Goal: Task Accomplishment & Management: Manage account settings

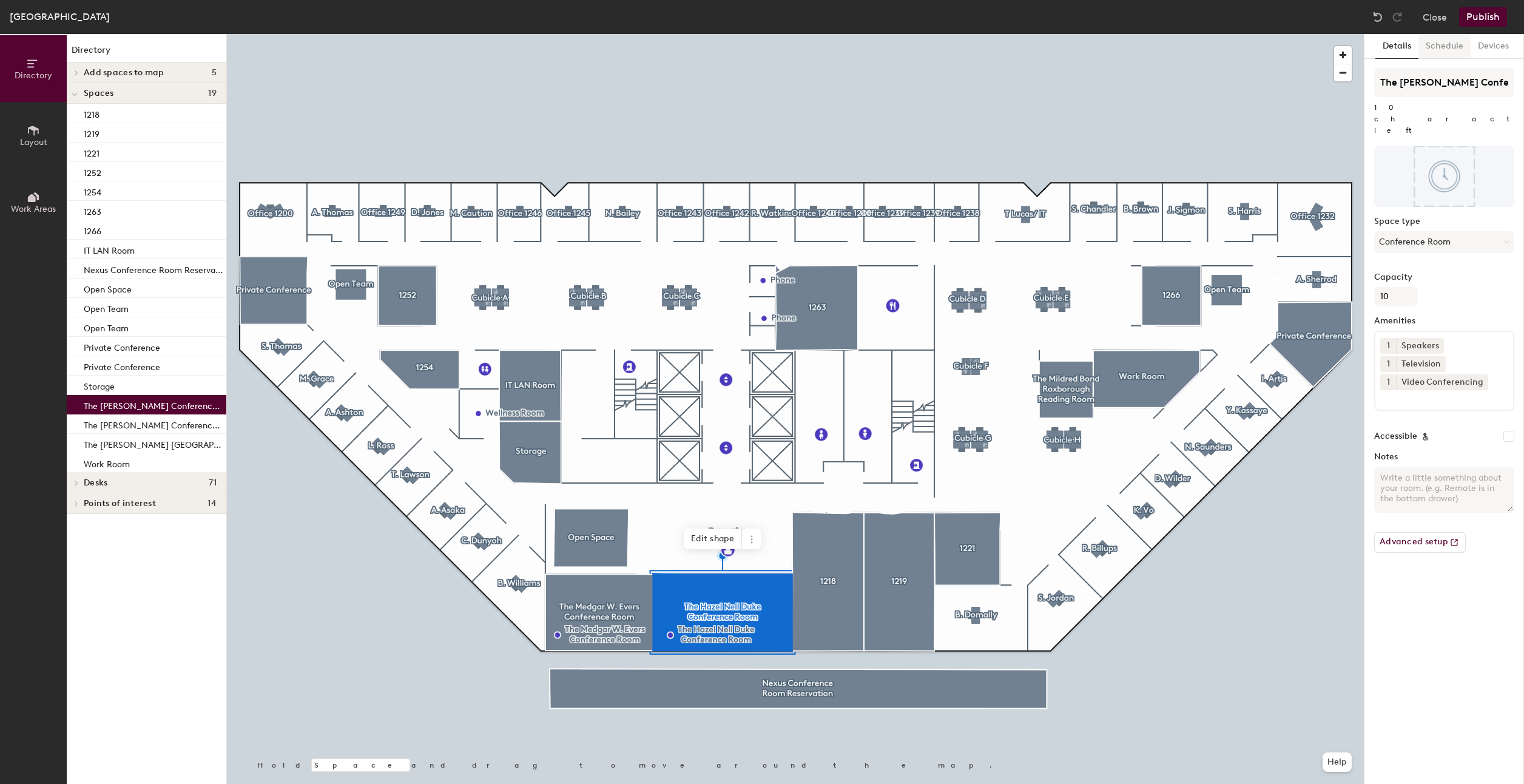
click at [1453, 51] on button "Schedule" at bounding box center [1444, 46] width 52 height 25
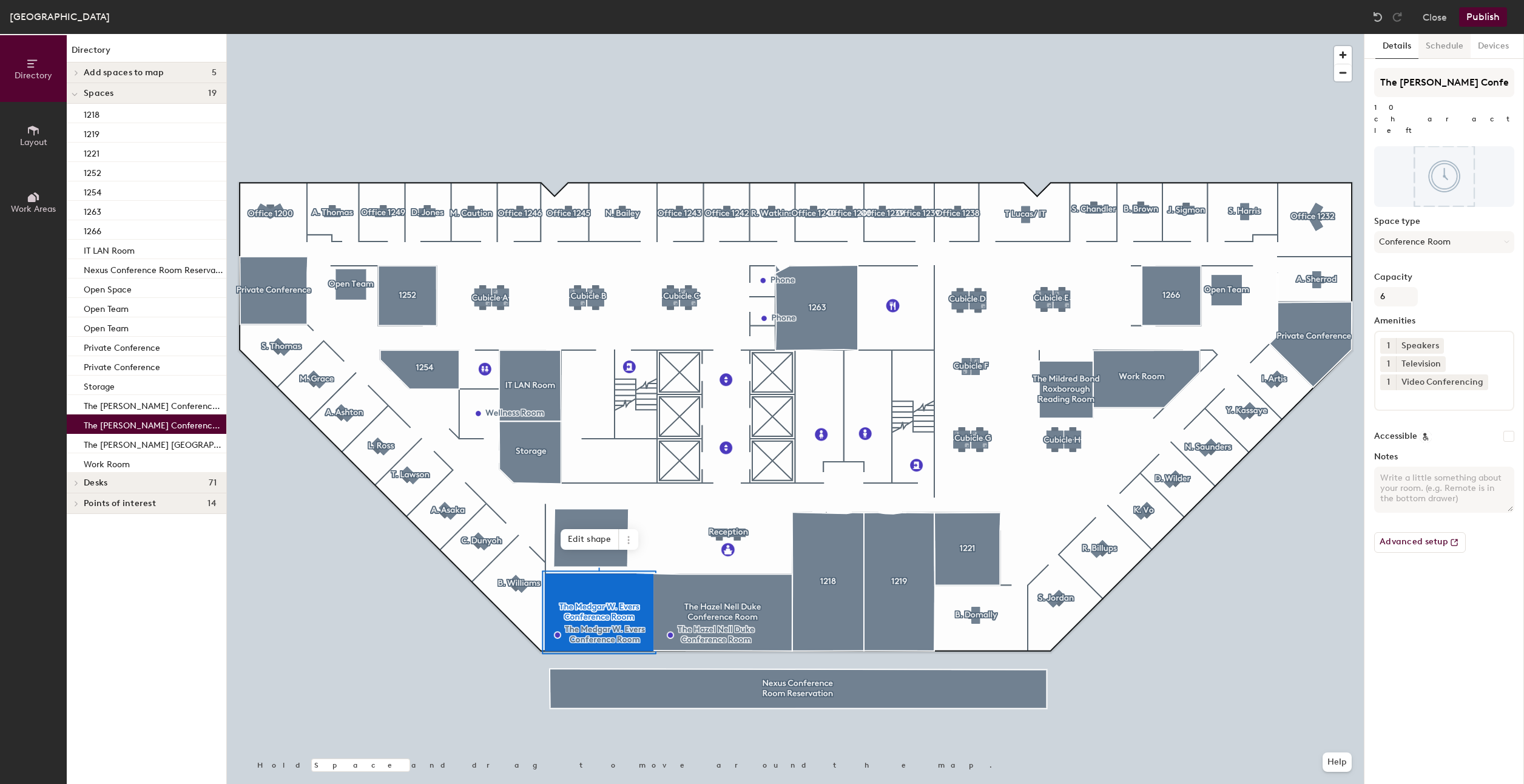
click at [1428, 38] on button "Schedule" at bounding box center [1444, 46] width 52 height 25
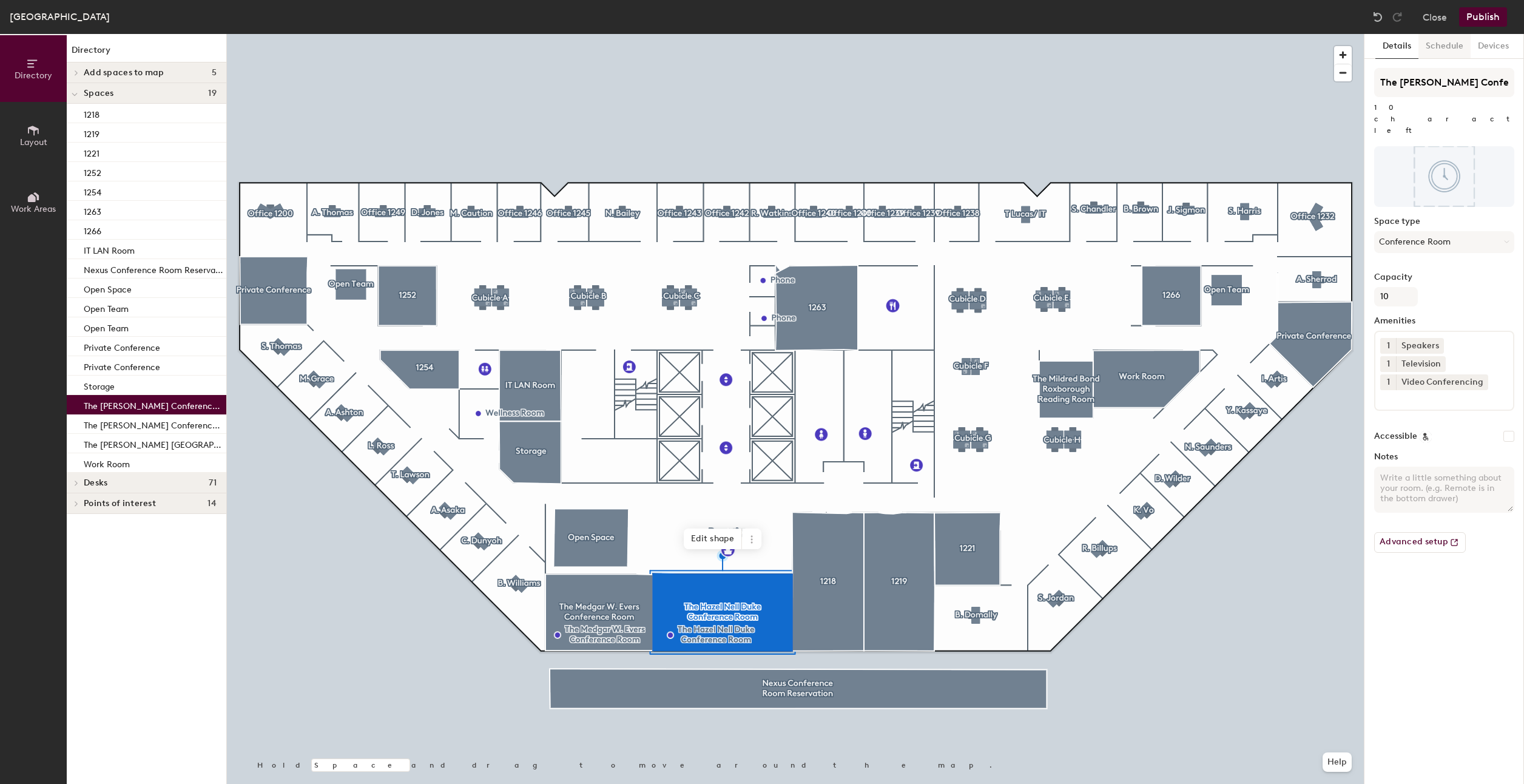
click at [1439, 47] on button "Schedule" at bounding box center [1444, 46] width 52 height 25
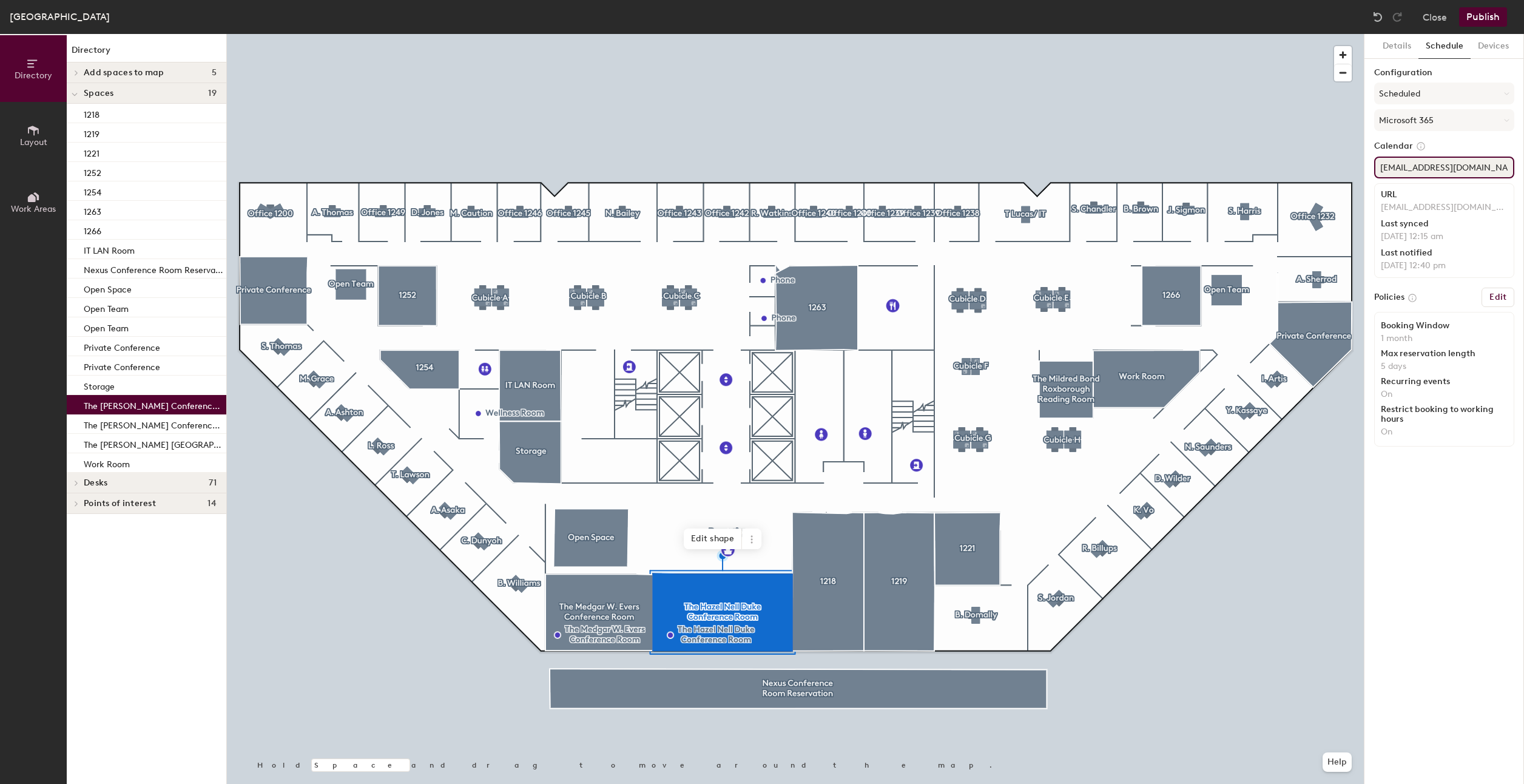
scroll to position [0, 30]
drag, startPoint x: 1379, startPoint y: 168, endPoint x: 1514, endPoint y: 169, distance: 135.0
click at [1514, 169] on input "HQConferenceRoom1211@naacpnet.org" at bounding box center [1444, 167] width 140 height 22
paste input "DukesConf"
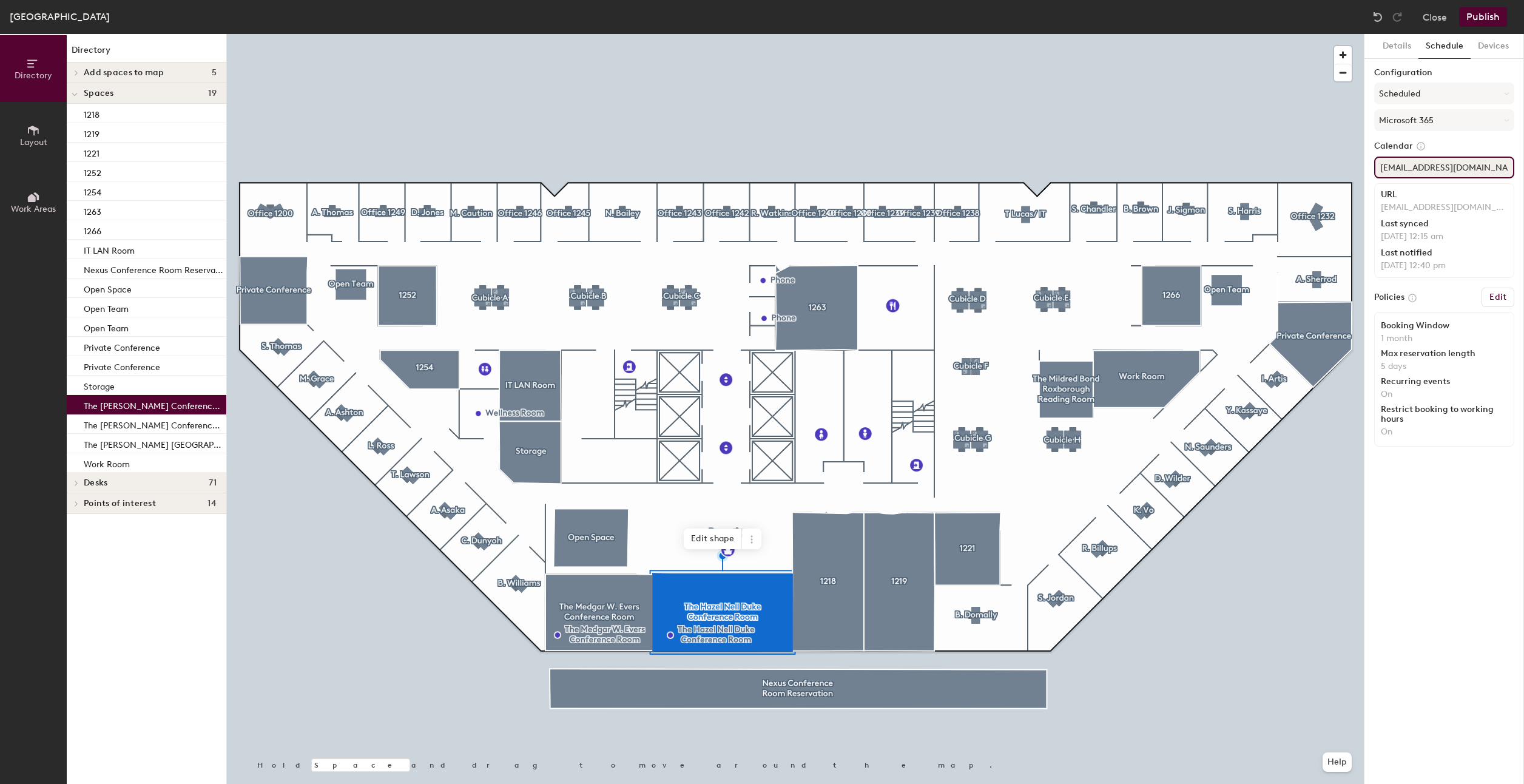
type input "DukesConf1211@naacpnet.org"
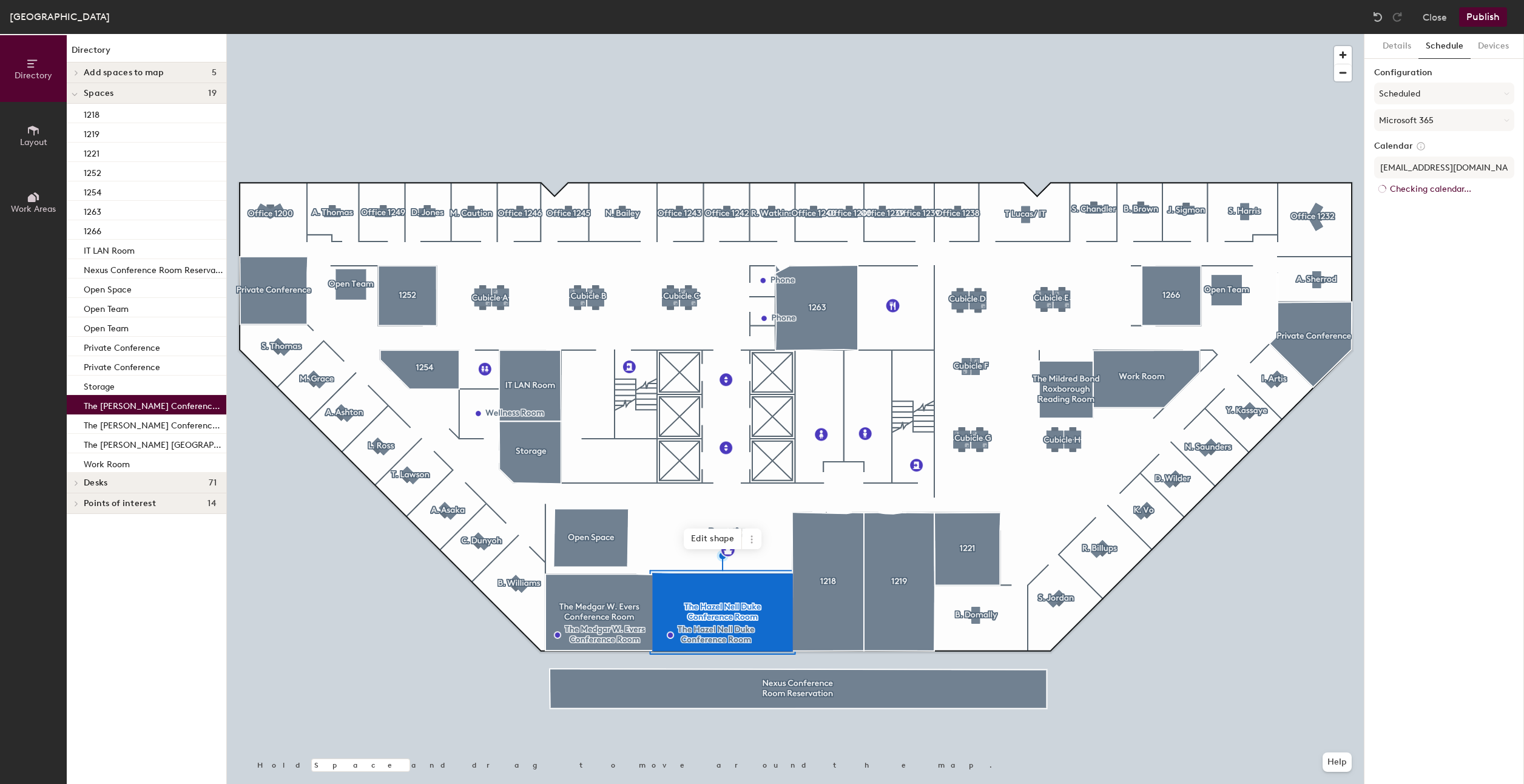
click at [1479, 20] on button "Publish" at bounding box center [1483, 17] width 48 height 20
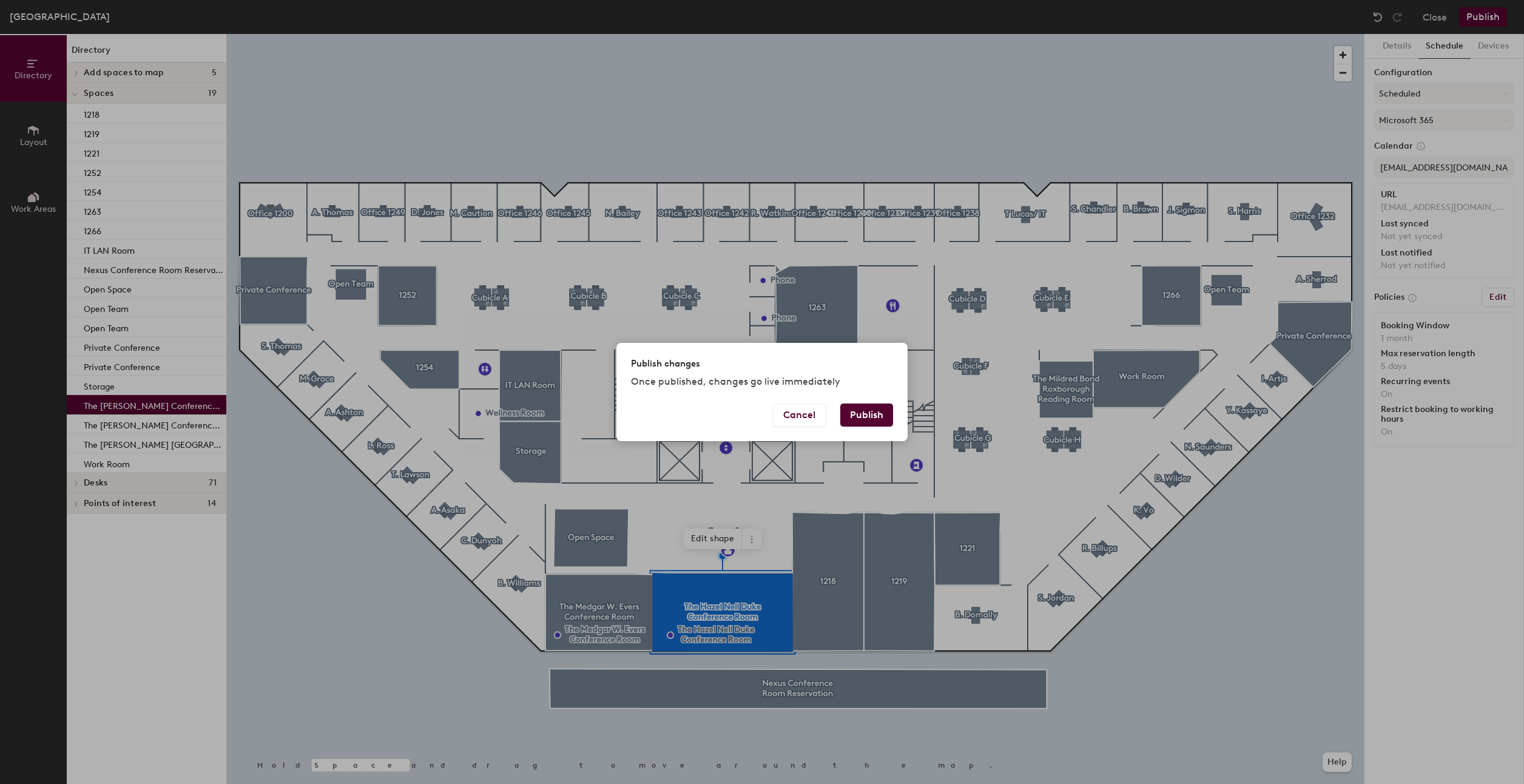
click at [876, 415] on button "Publish" at bounding box center [867, 415] width 53 height 23
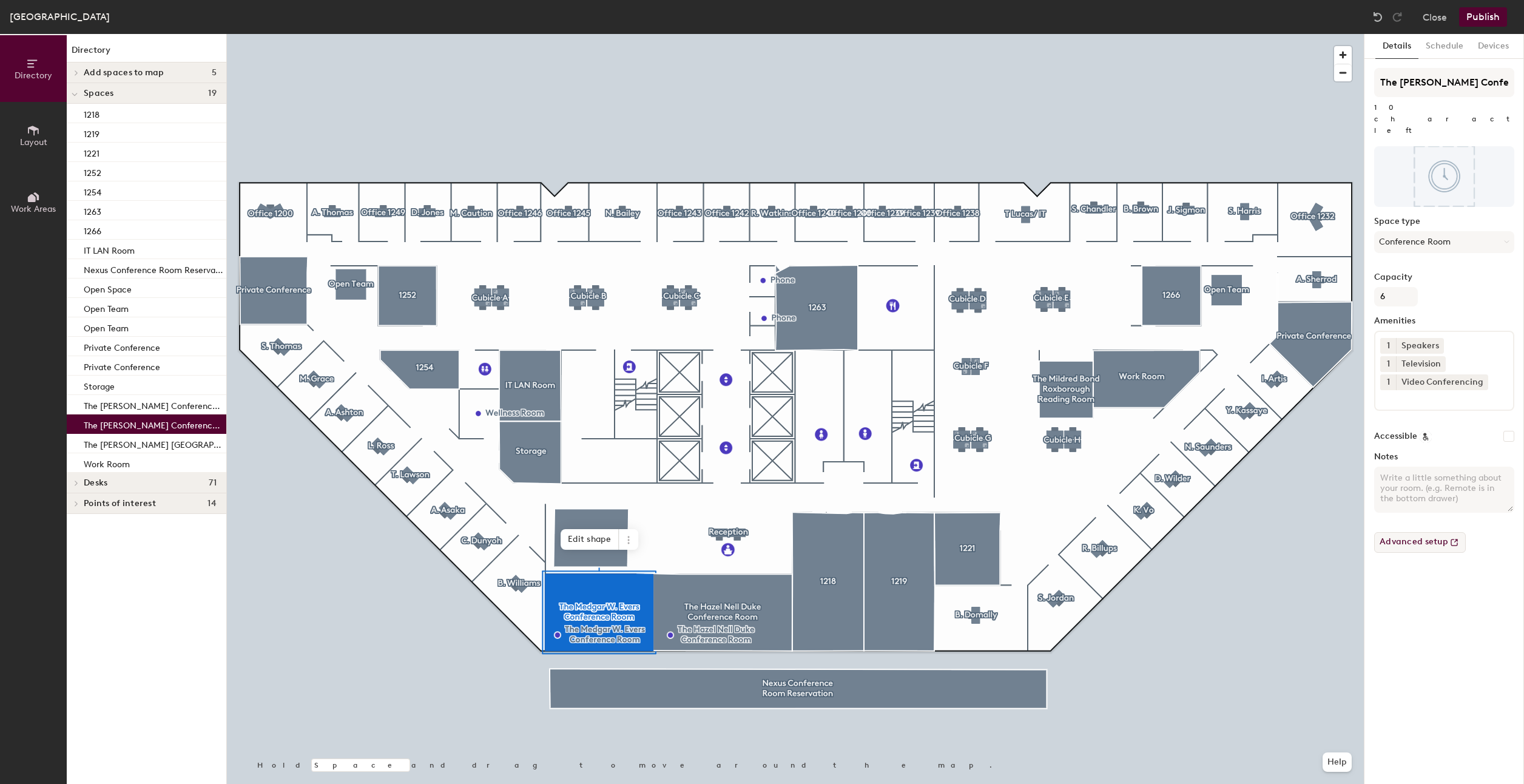
click at [1414, 532] on button "Advanced setup" at bounding box center [1420, 542] width 92 height 20
click at [1443, 44] on button "Schedule" at bounding box center [1444, 46] width 52 height 25
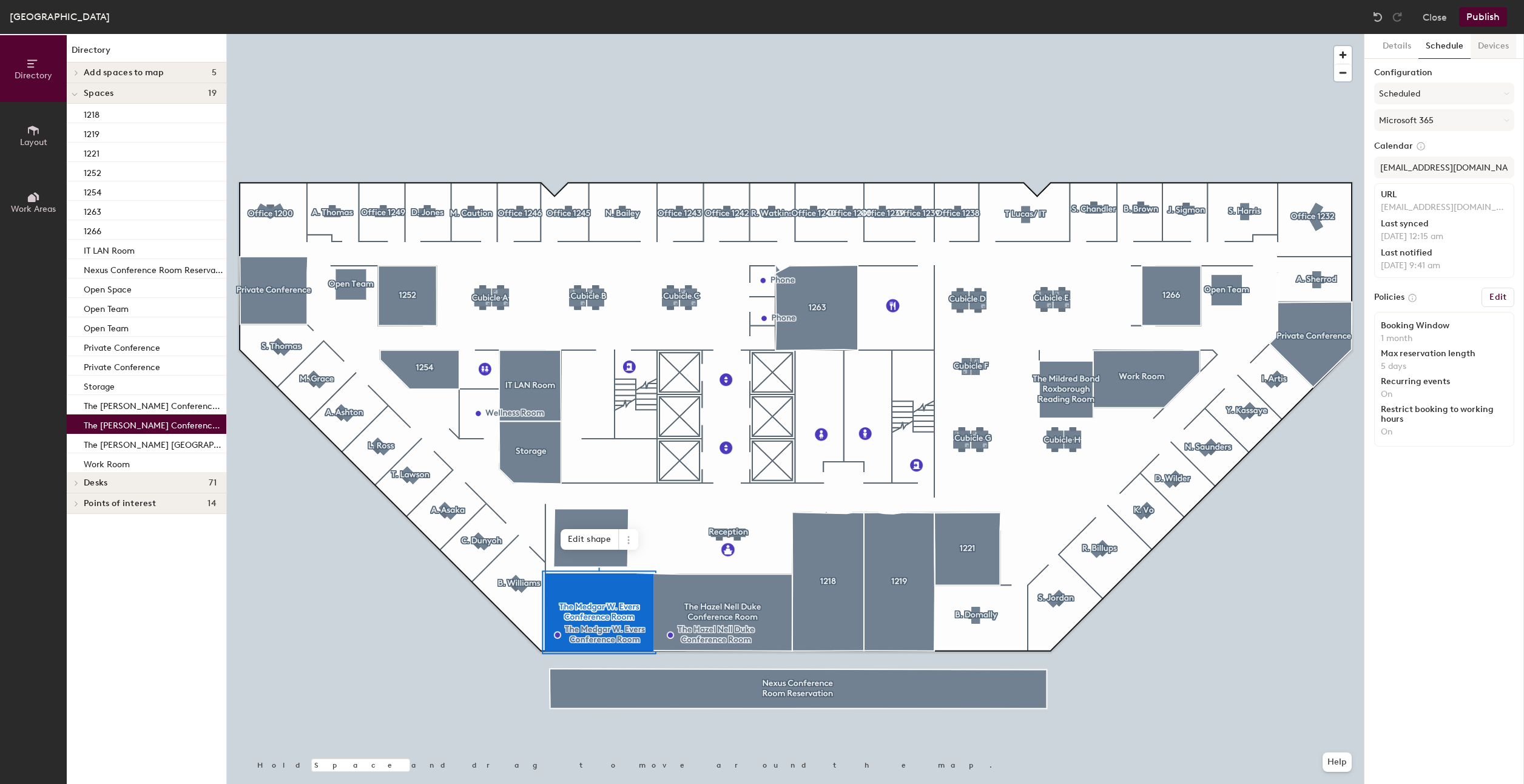
click at [1491, 55] on button "Devices" at bounding box center [1493, 46] width 46 height 25
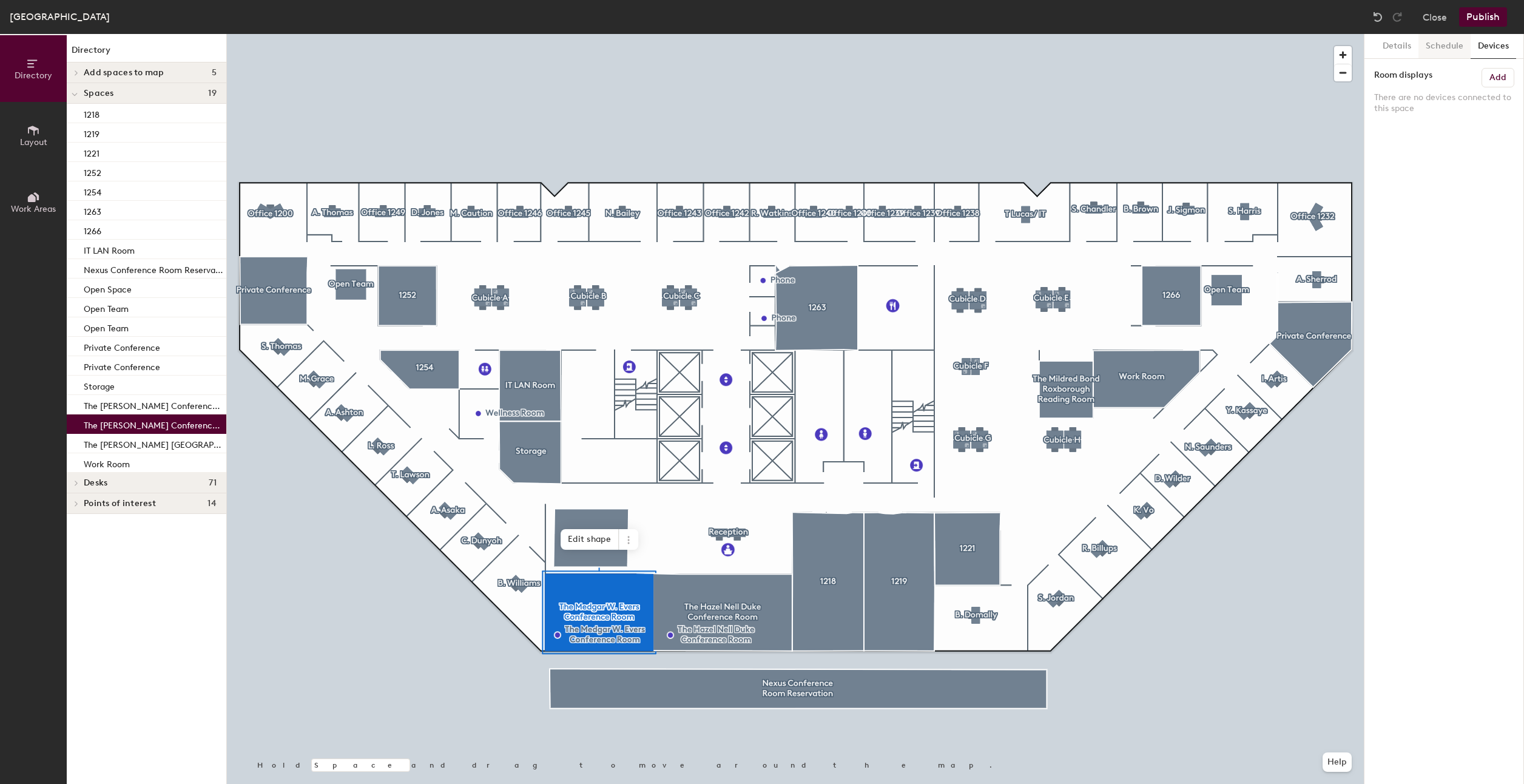
click at [1444, 51] on button "Schedule" at bounding box center [1444, 46] width 52 height 25
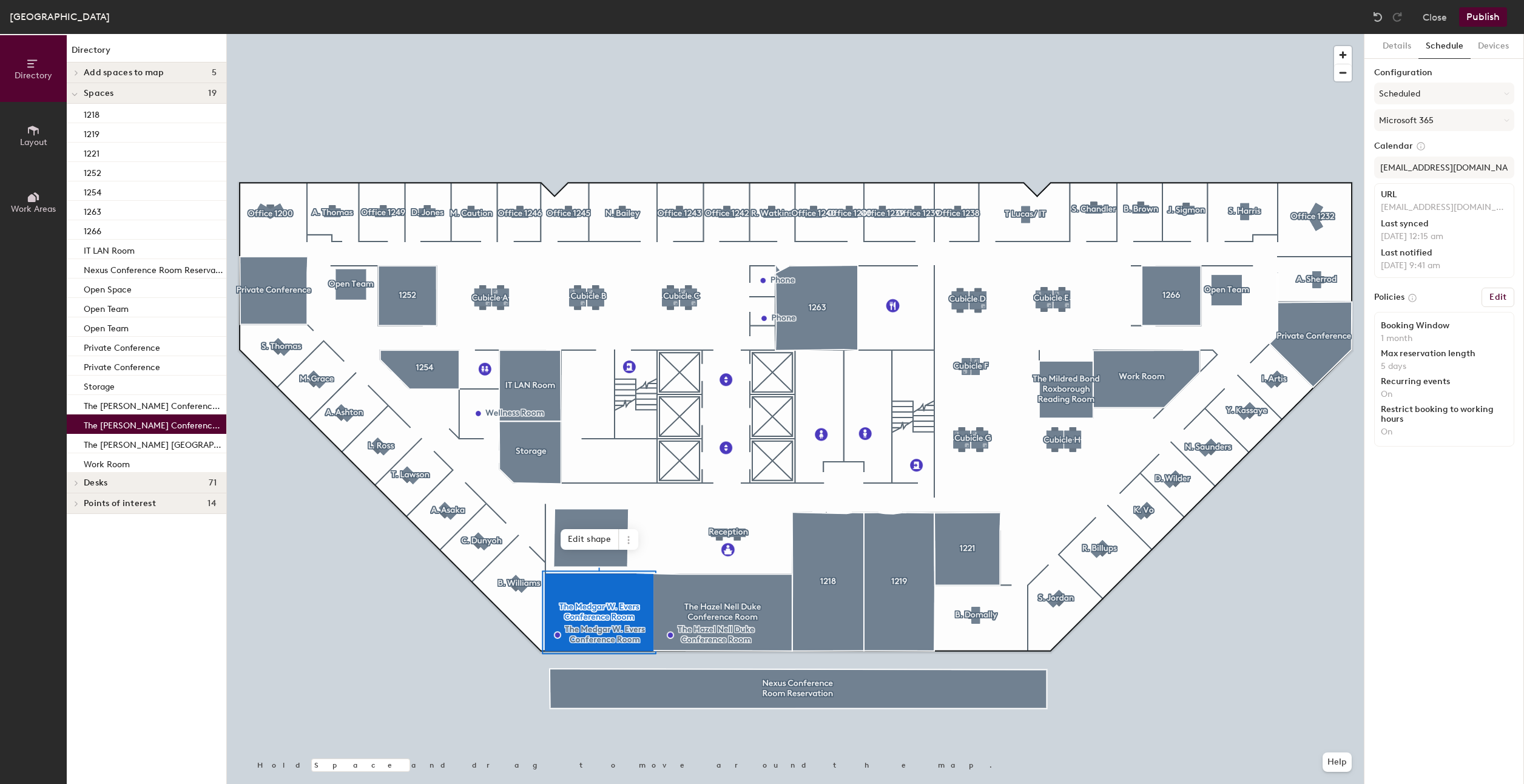
click at [1493, 293] on h6 "Edit" at bounding box center [1498, 297] width 17 height 10
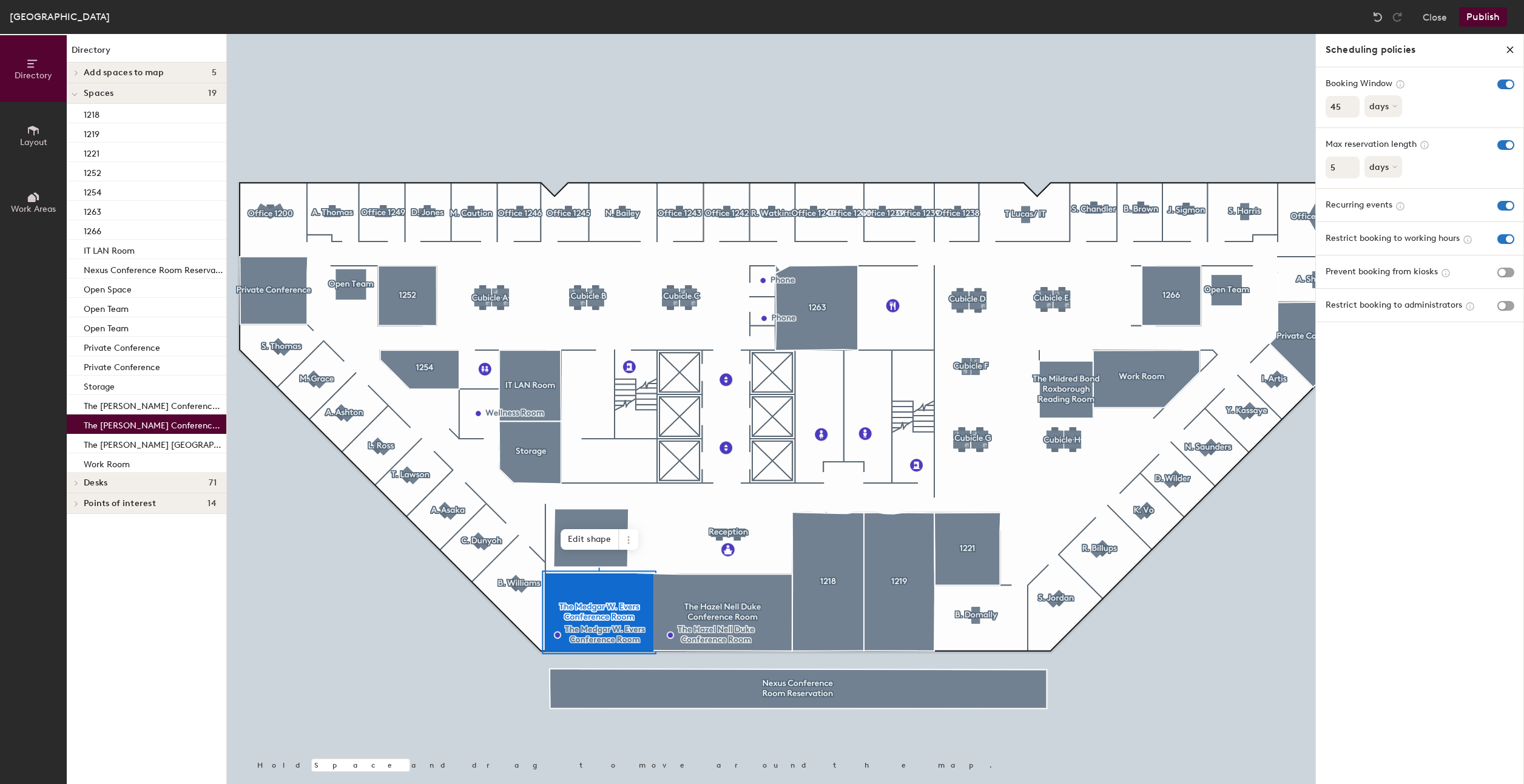
click at [1513, 50] on icon "close policies" at bounding box center [1511, 50] width 10 height 10
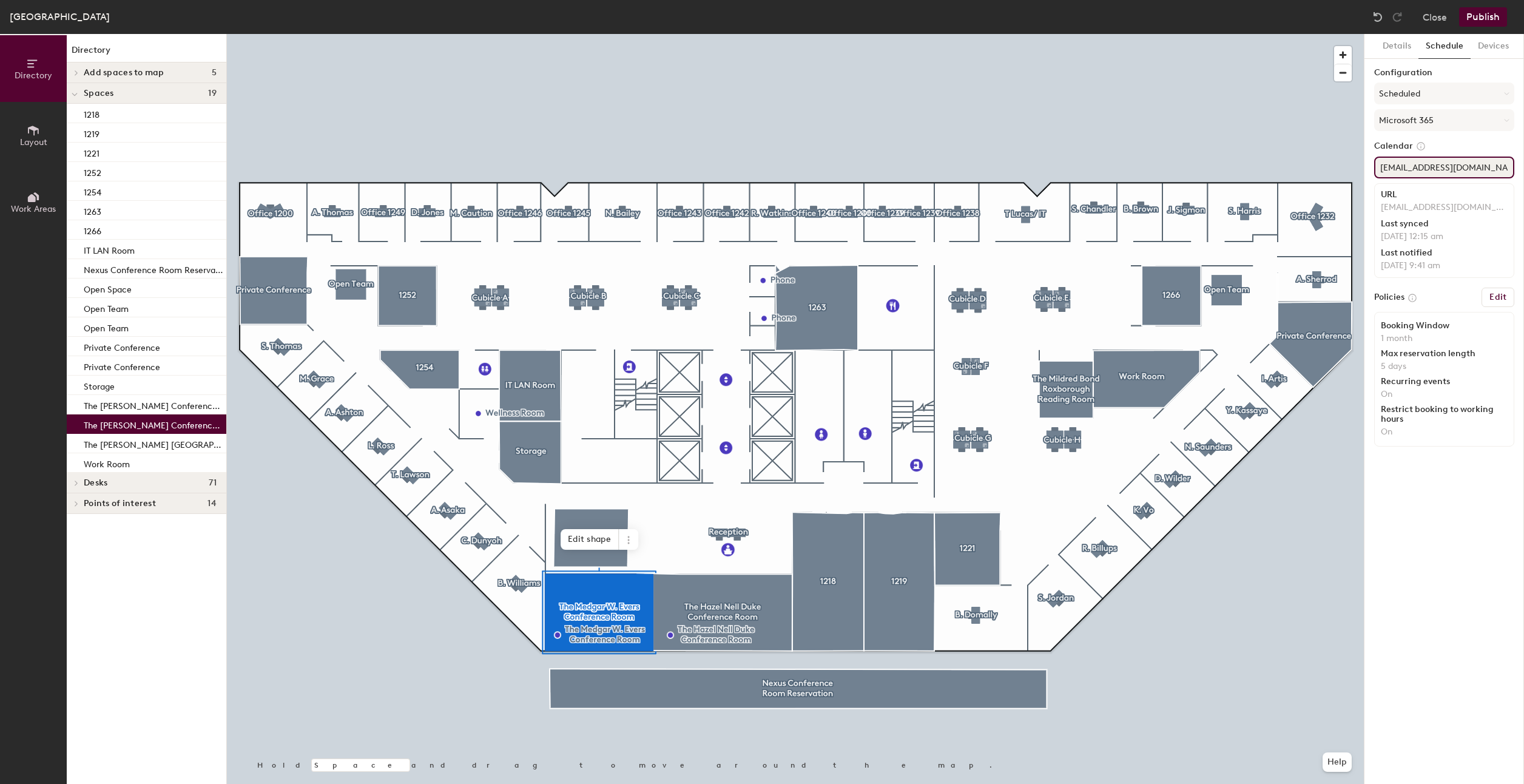
scroll to position [0, 33]
drag, startPoint x: 1380, startPoint y: 167, endPoint x: 1515, endPoint y: 168, distance: 135.0
click at [1515, 168] on div "Details Schedule Devices Configuration Scheduled Microsoft 365 Calendar HQConfe…" at bounding box center [1444, 408] width 160 height 750
paste input
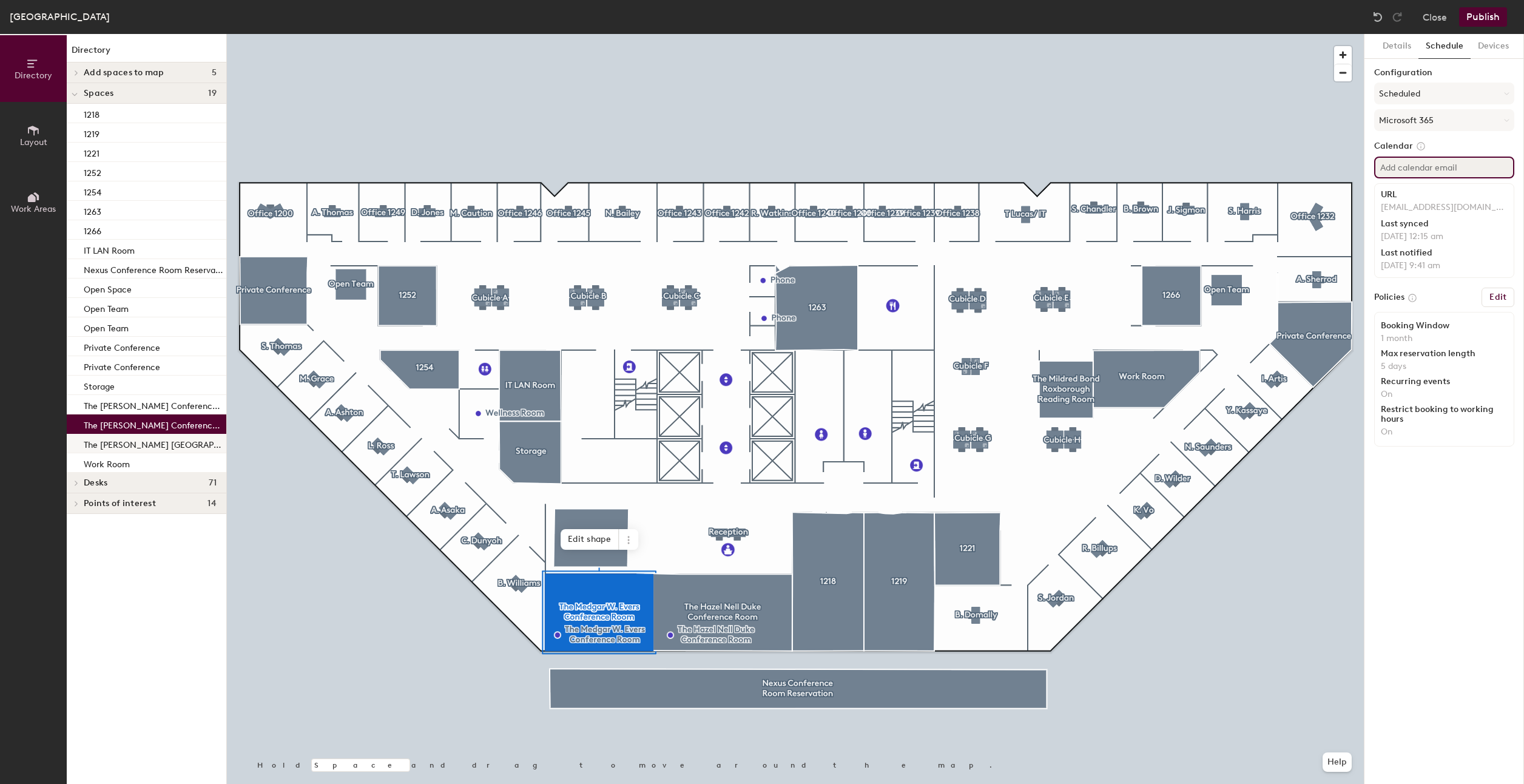
paste input
click at [1392, 170] on input at bounding box center [1444, 167] width 140 height 22
paste input "EversConf1210@naacpnet.org"
type input "EversConf1210@naacpnet.org"
click at [1416, 392] on div "Details Schedule Devices Configuration Scheduled Microsoft 365 Calendar EversCo…" at bounding box center [1444, 408] width 160 height 750
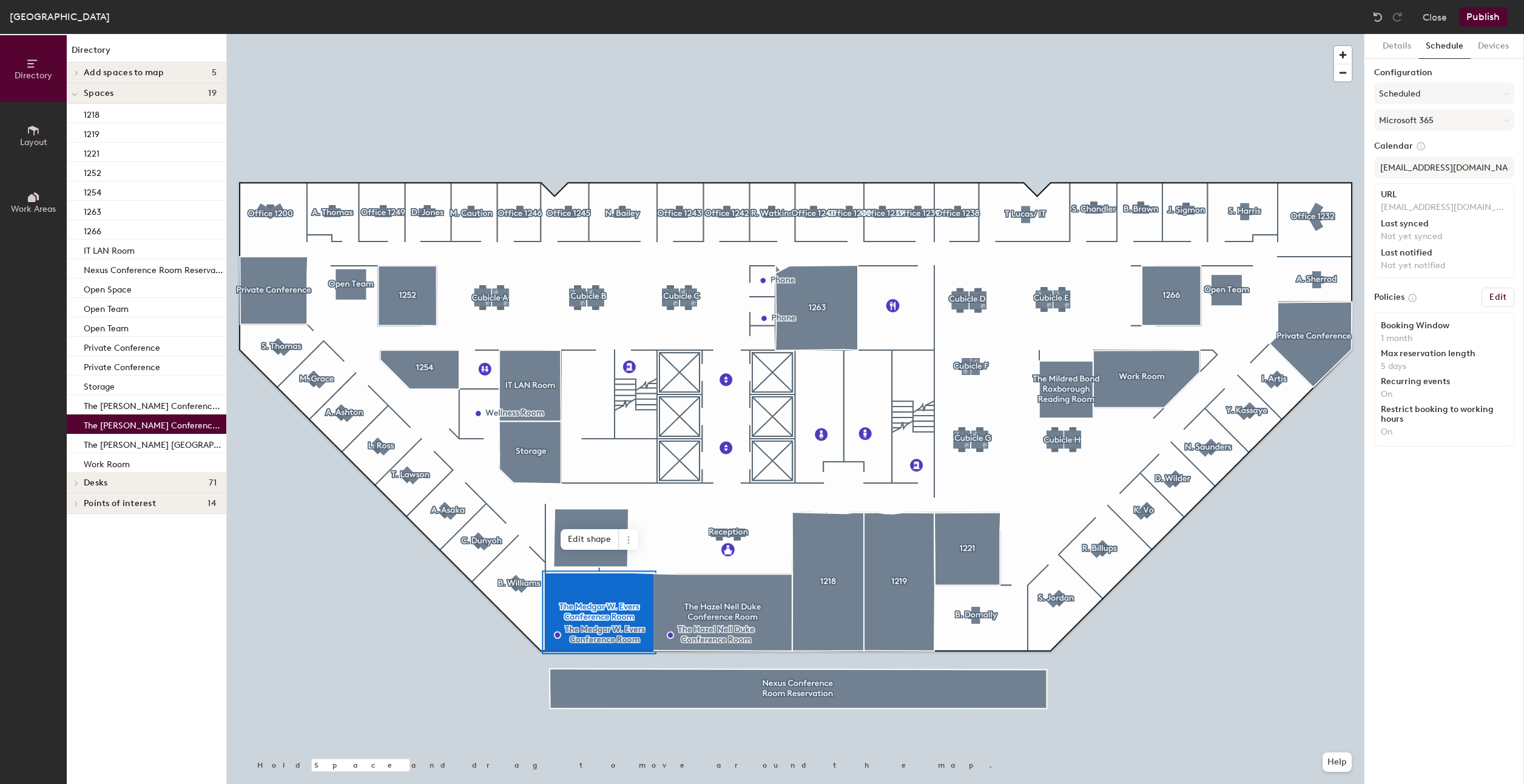
click at [1487, 15] on button "Publish" at bounding box center [1483, 17] width 48 height 20
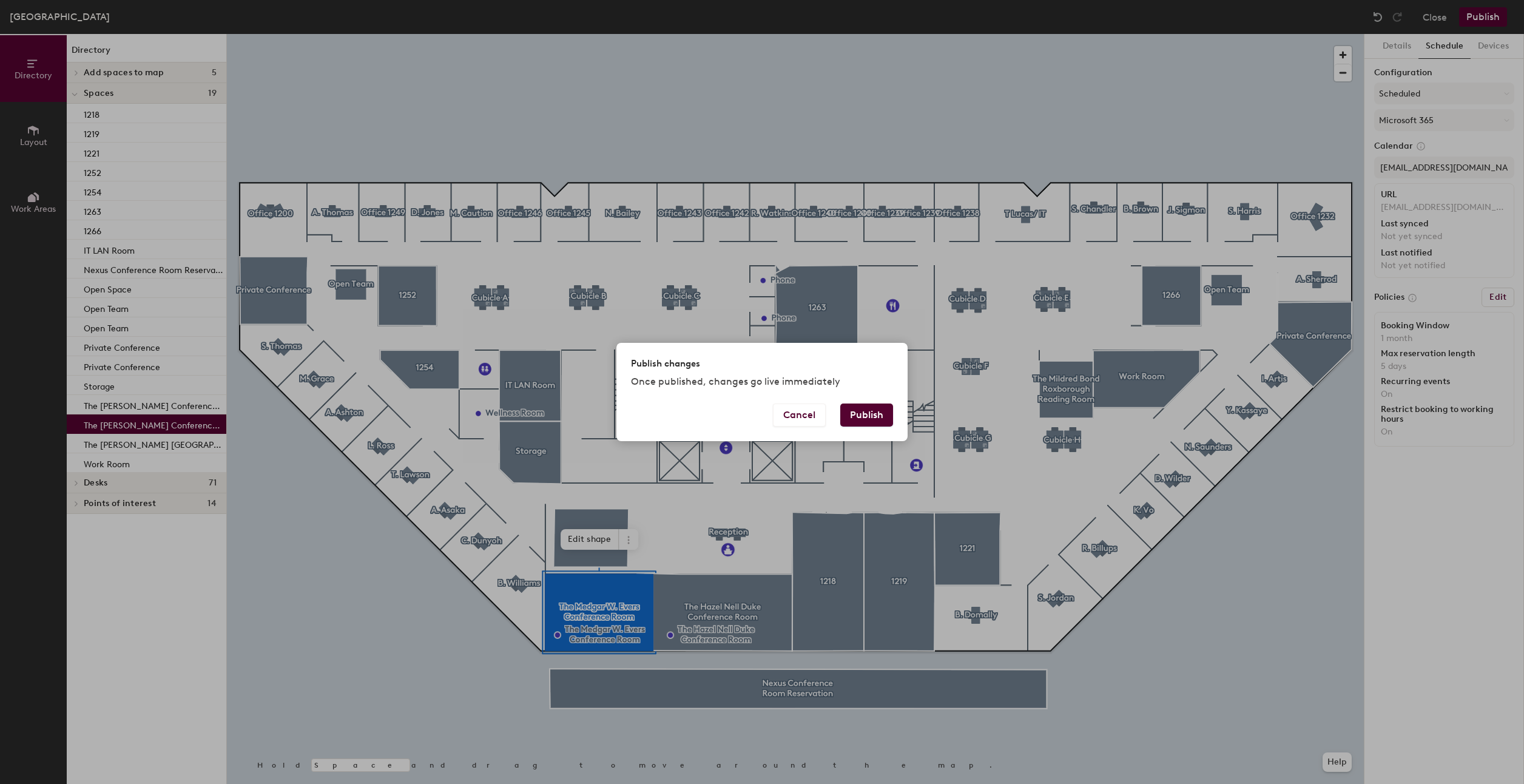
click at [853, 417] on button "Publish" at bounding box center [867, 415] width 53 height 23
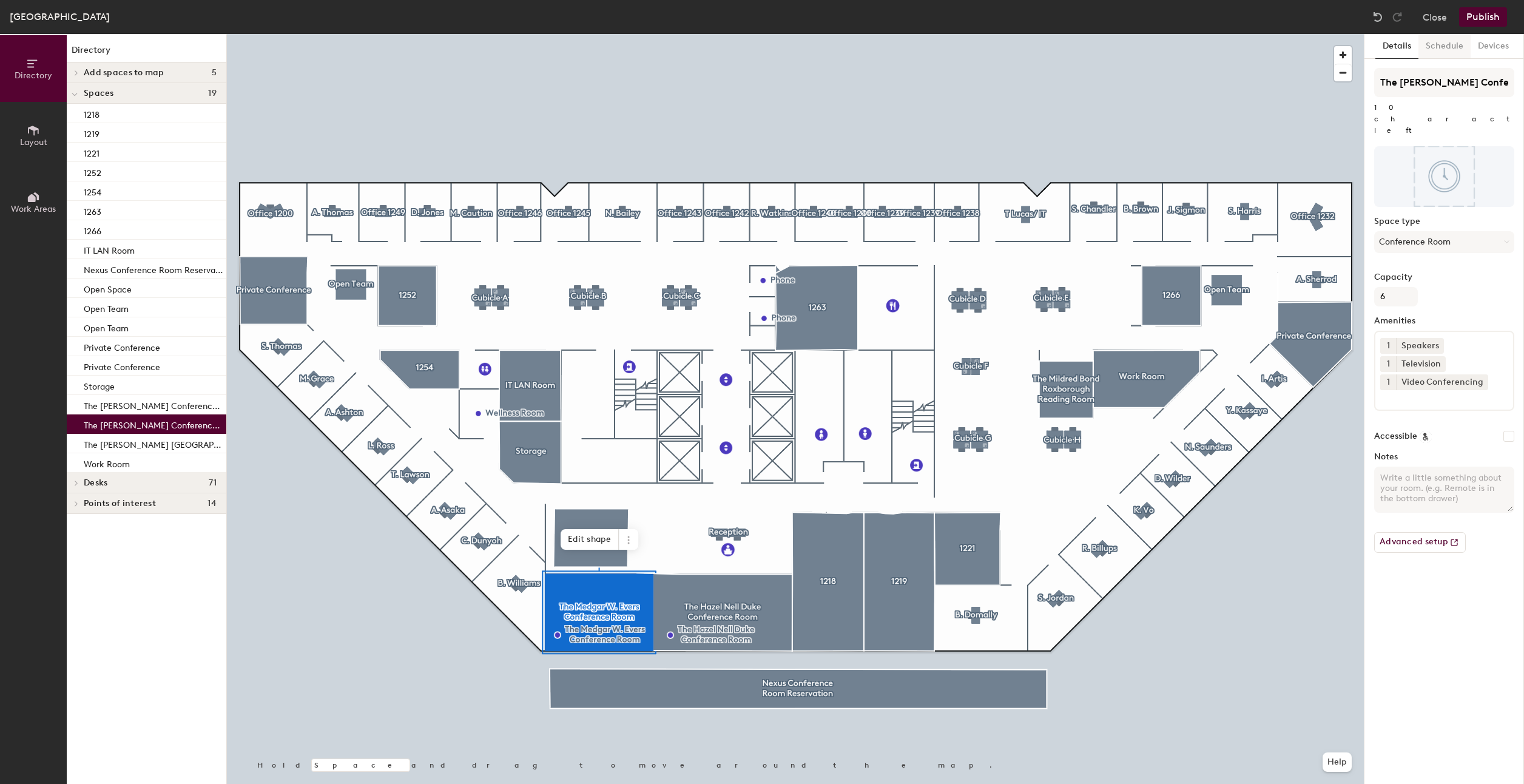
click at [1455, 43] on button "Schedule" at bounding box center [1444, 46] width 52 height 25
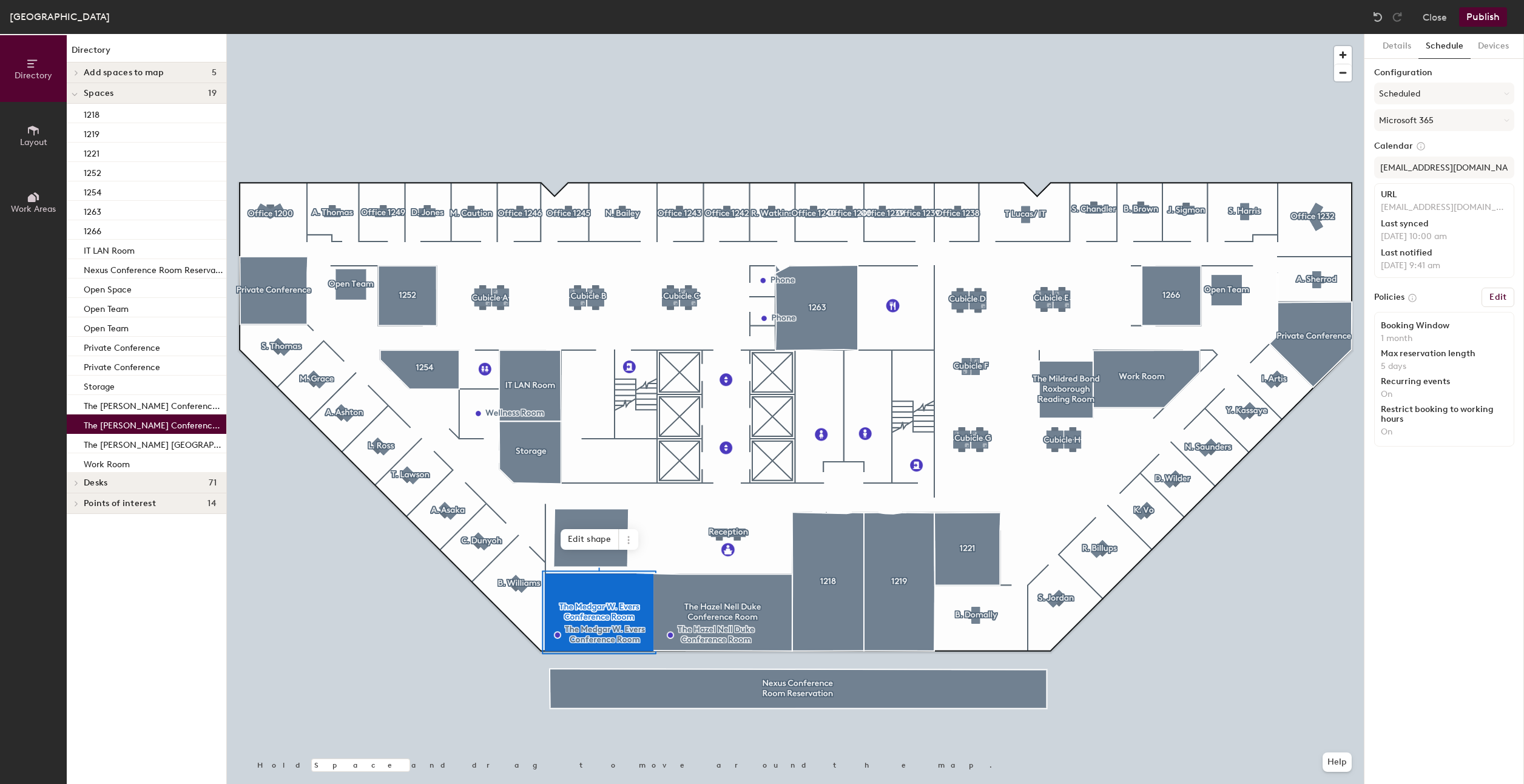
click at [1499, 302] on button "Edit" at bounding box center [1498, 298] width 33 height 20
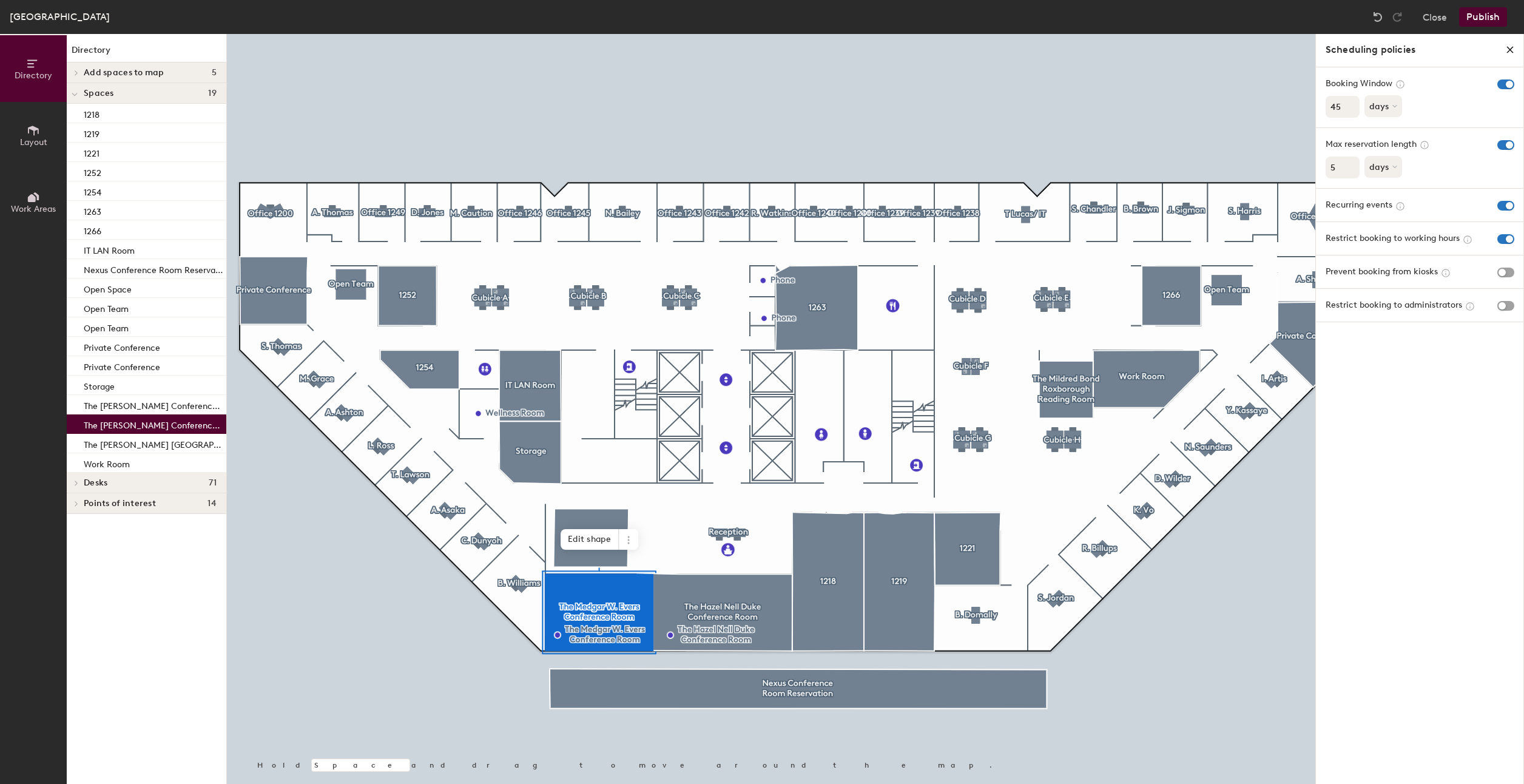
click at [1509, 45] on icon "close policies" at bounding box center [1511, 50] width 10 height 10
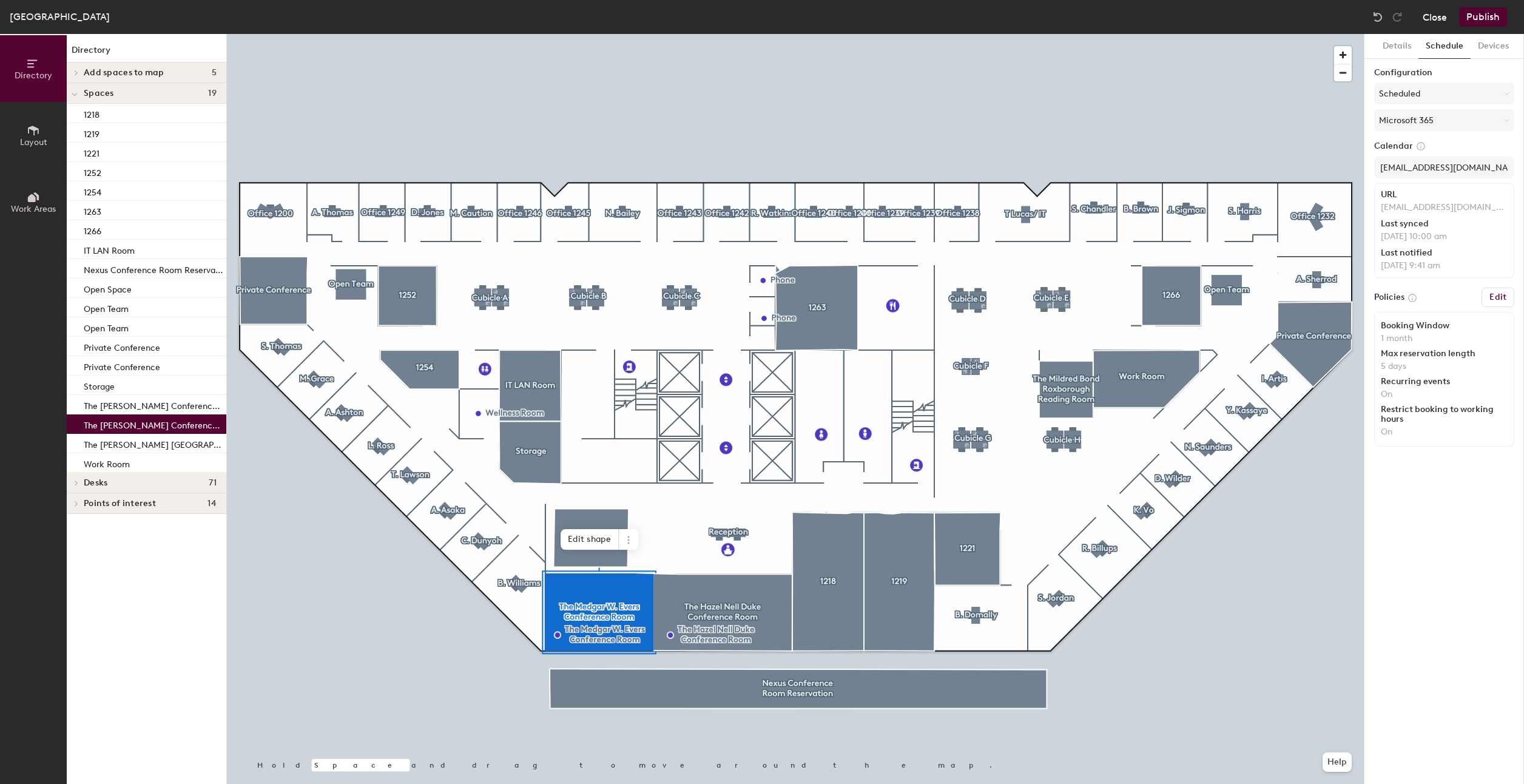
click at [1437, 18] on button "Close" at bounding box center [1435, 17] width 24 height 20
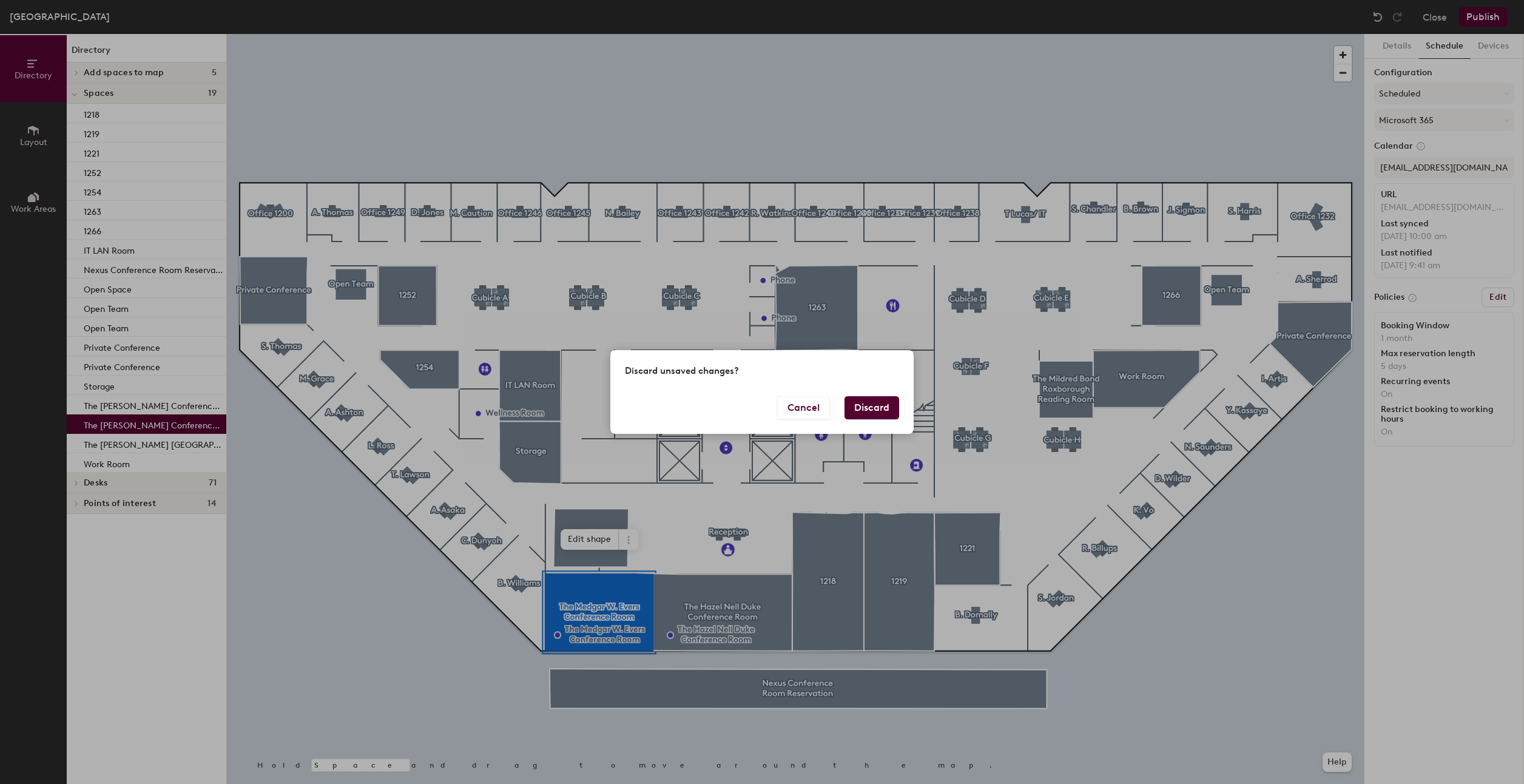
click at [859, 405] on button "Discard" at bounding box center [872, 407] width 55 height 23
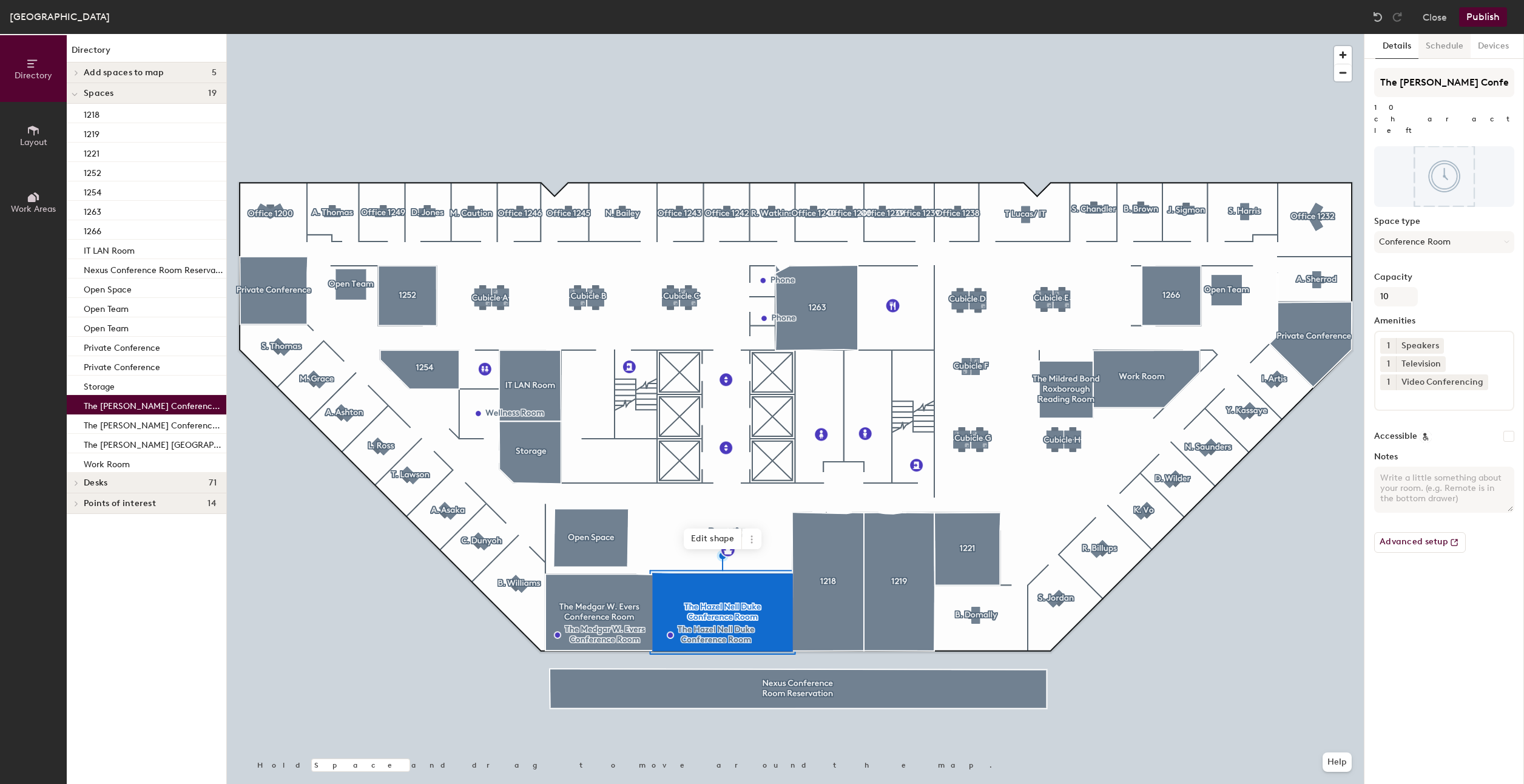
click at [1444, 39] on button "Schedule" at bounding box center [1444, 46] width 52 height 25
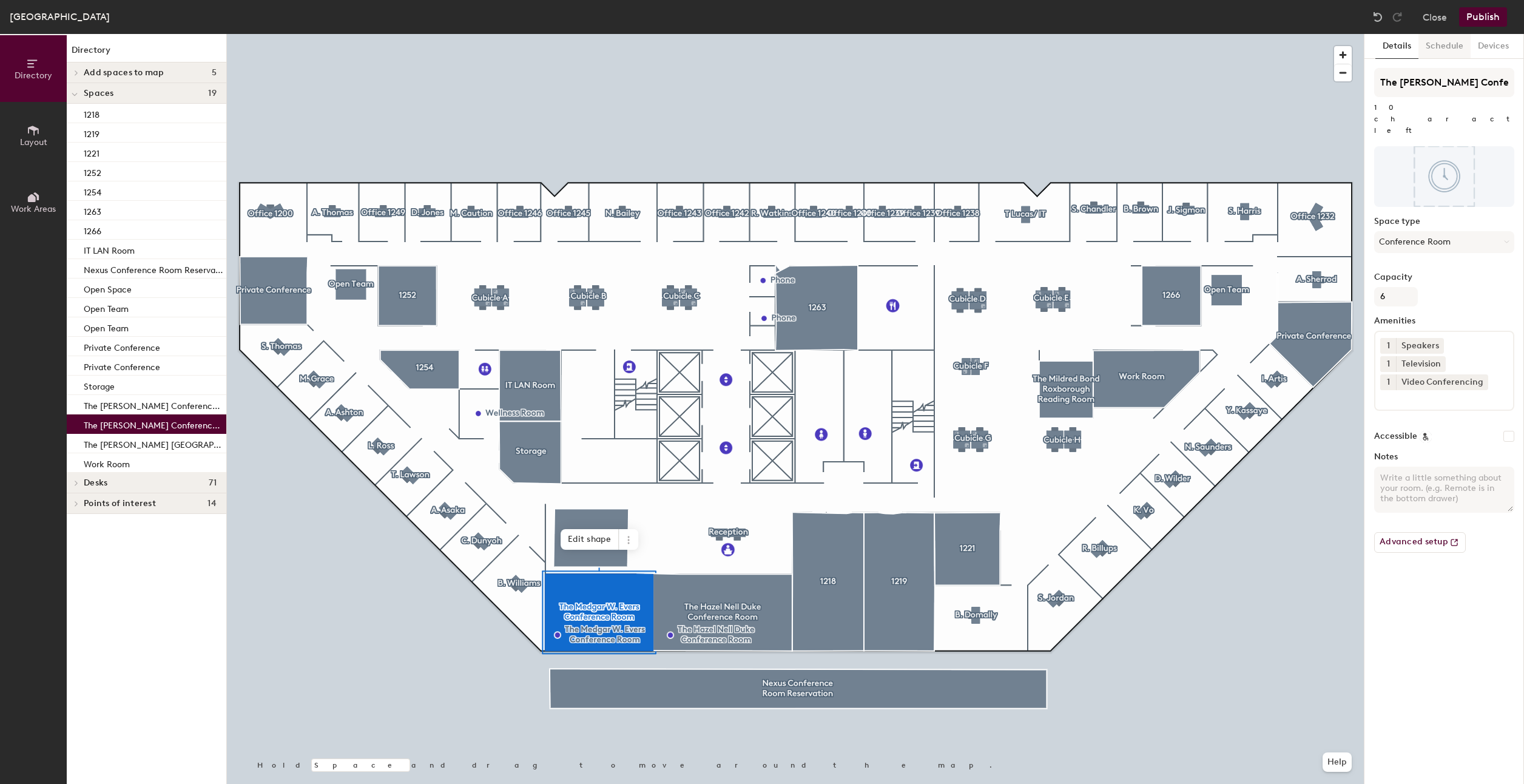
click at [1440, 53] on button "Schedule" at bounding box center [1444, 46] width 52 height 25
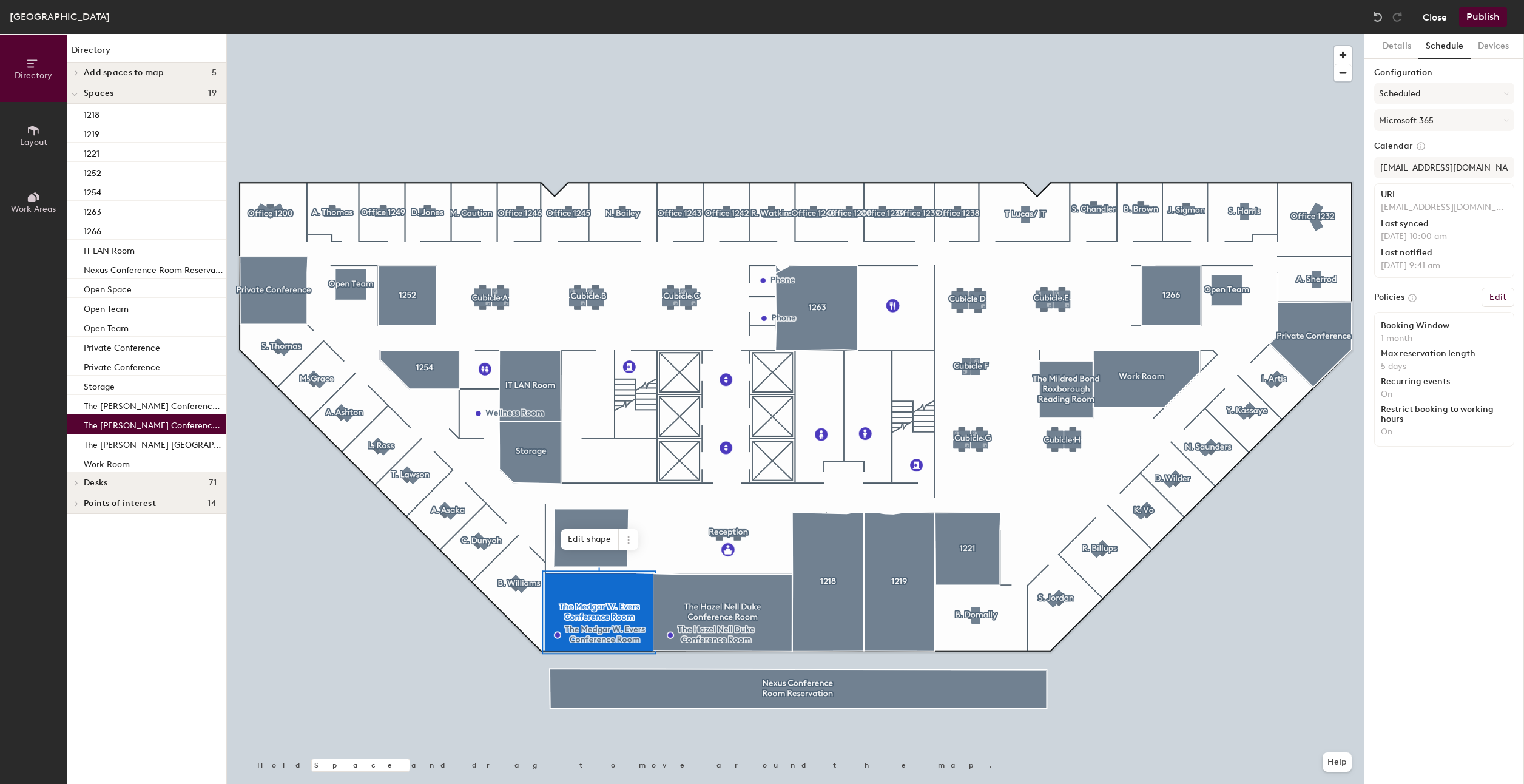
click at [1439, 23] on button "Close" at bounding box center [1435, 17] width 24 height 20
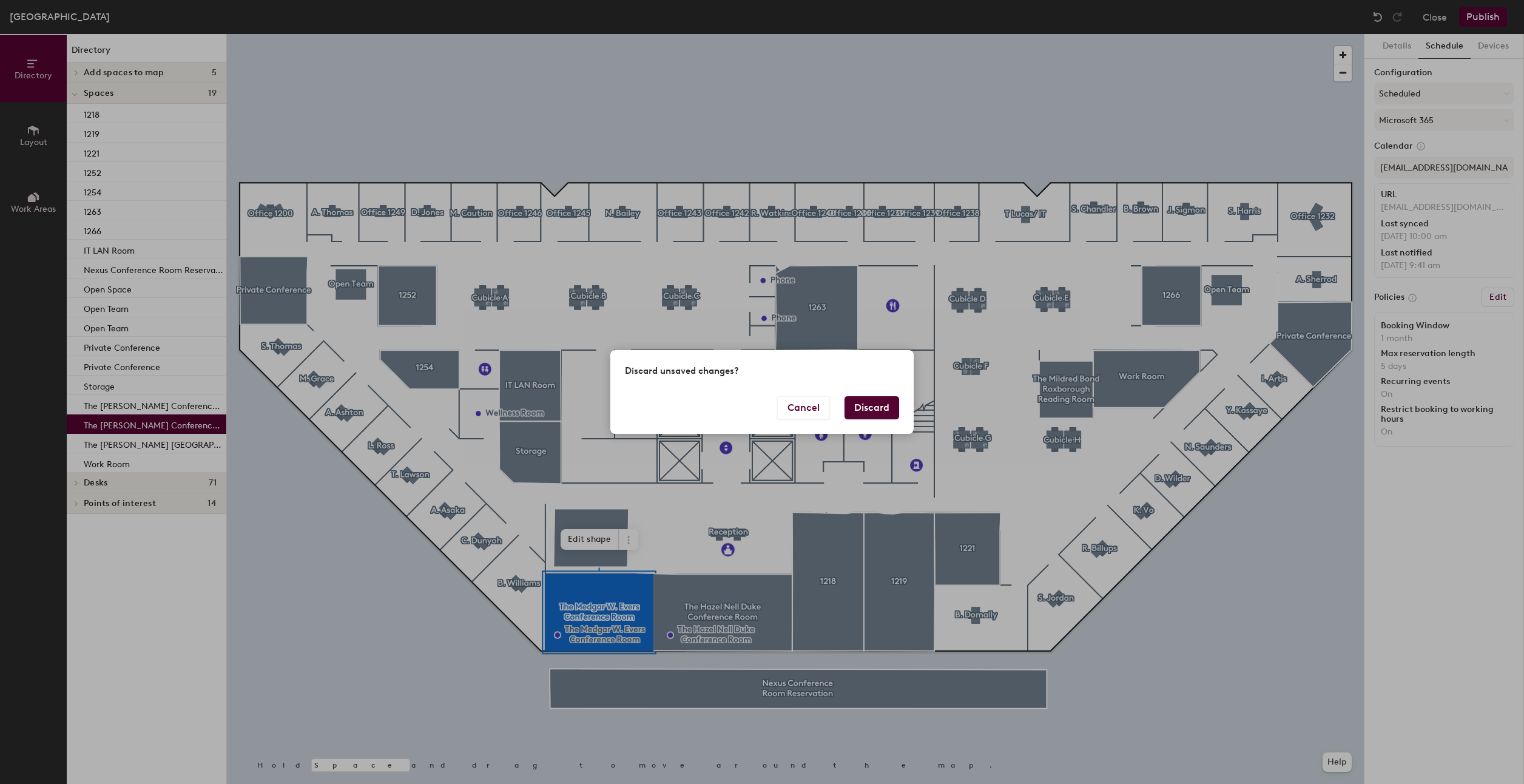
click at [867, 403] on button "Discard" at bounding box center [872, 407] width 55 height 23
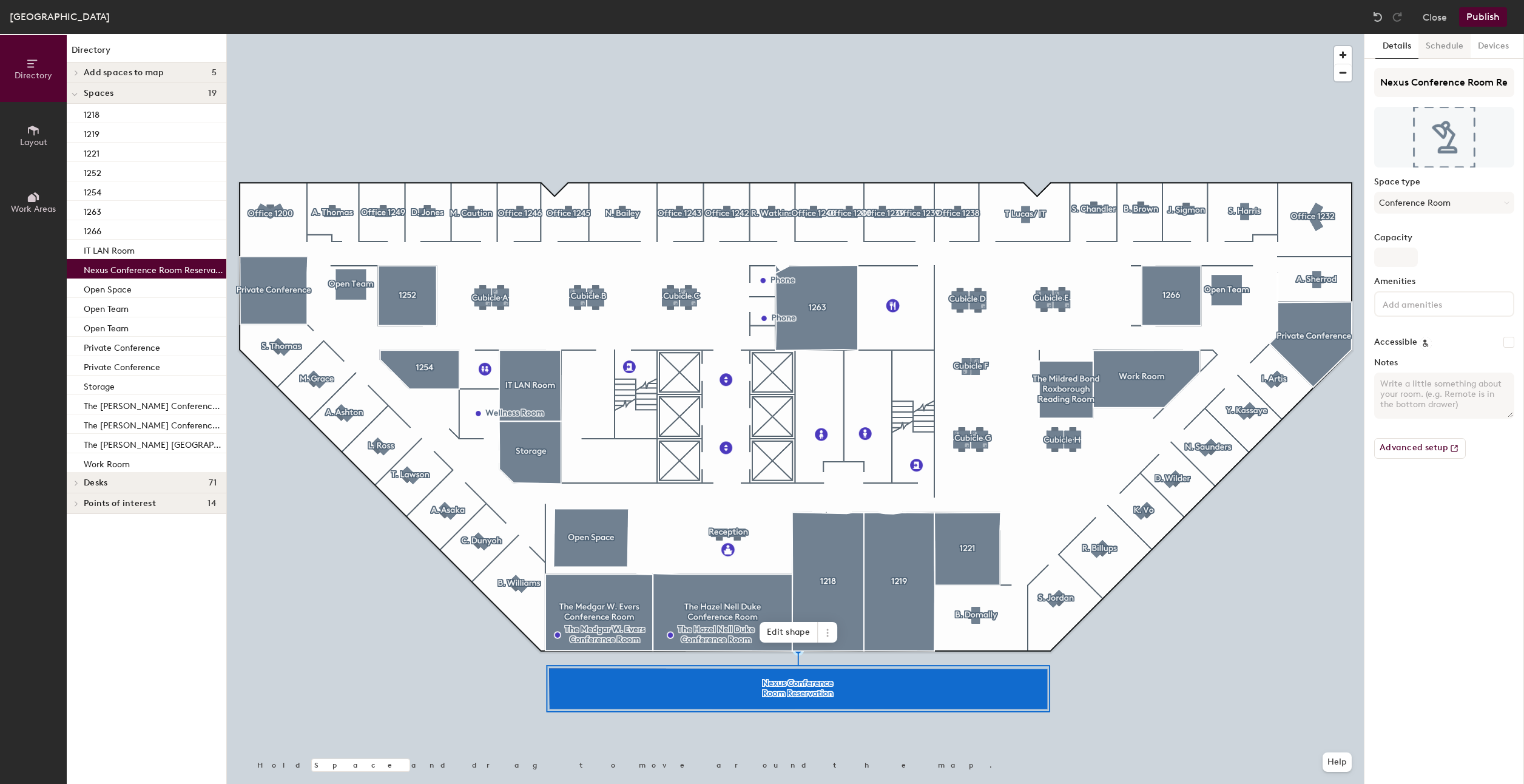
click at [1446, 51] on button "Schedule" at bounding box center [1444, 46] width 52 height 25
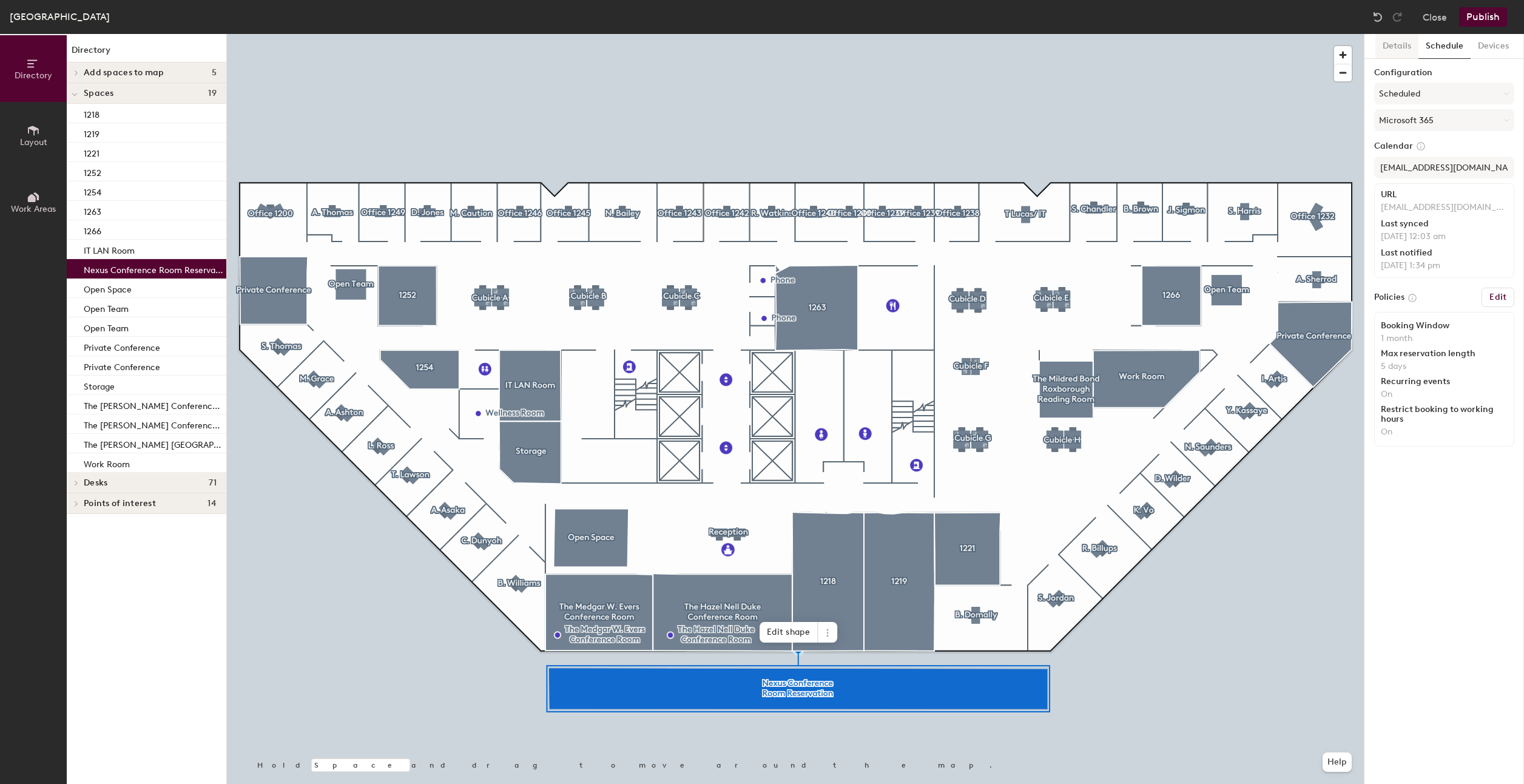
click at [1402, 55] on button "Details" at bounding box center [1397, 46] width 43 height 25
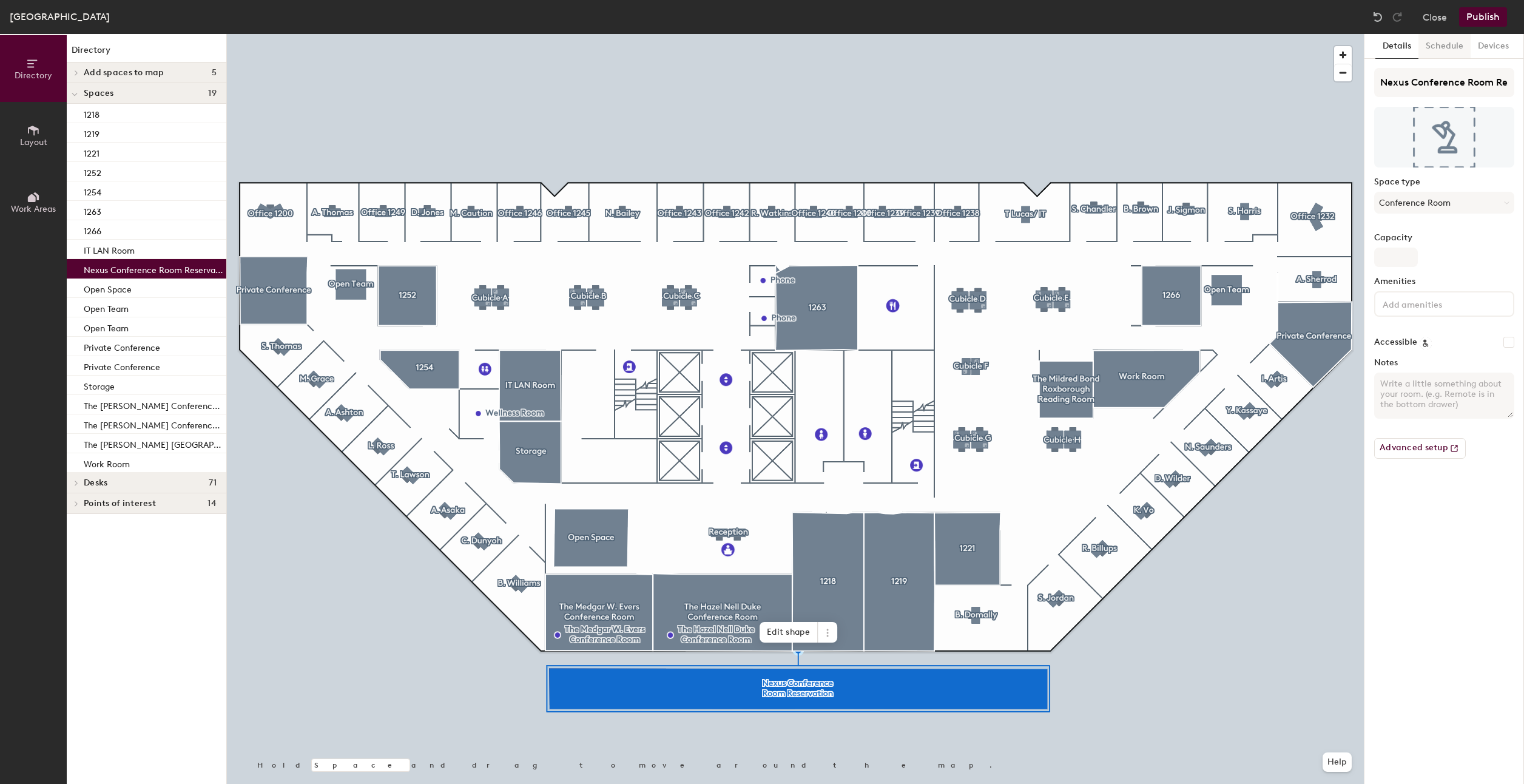
click at [1442, 44] on button "Schedule" at bounding box center [1444, 46] width 52 height 25
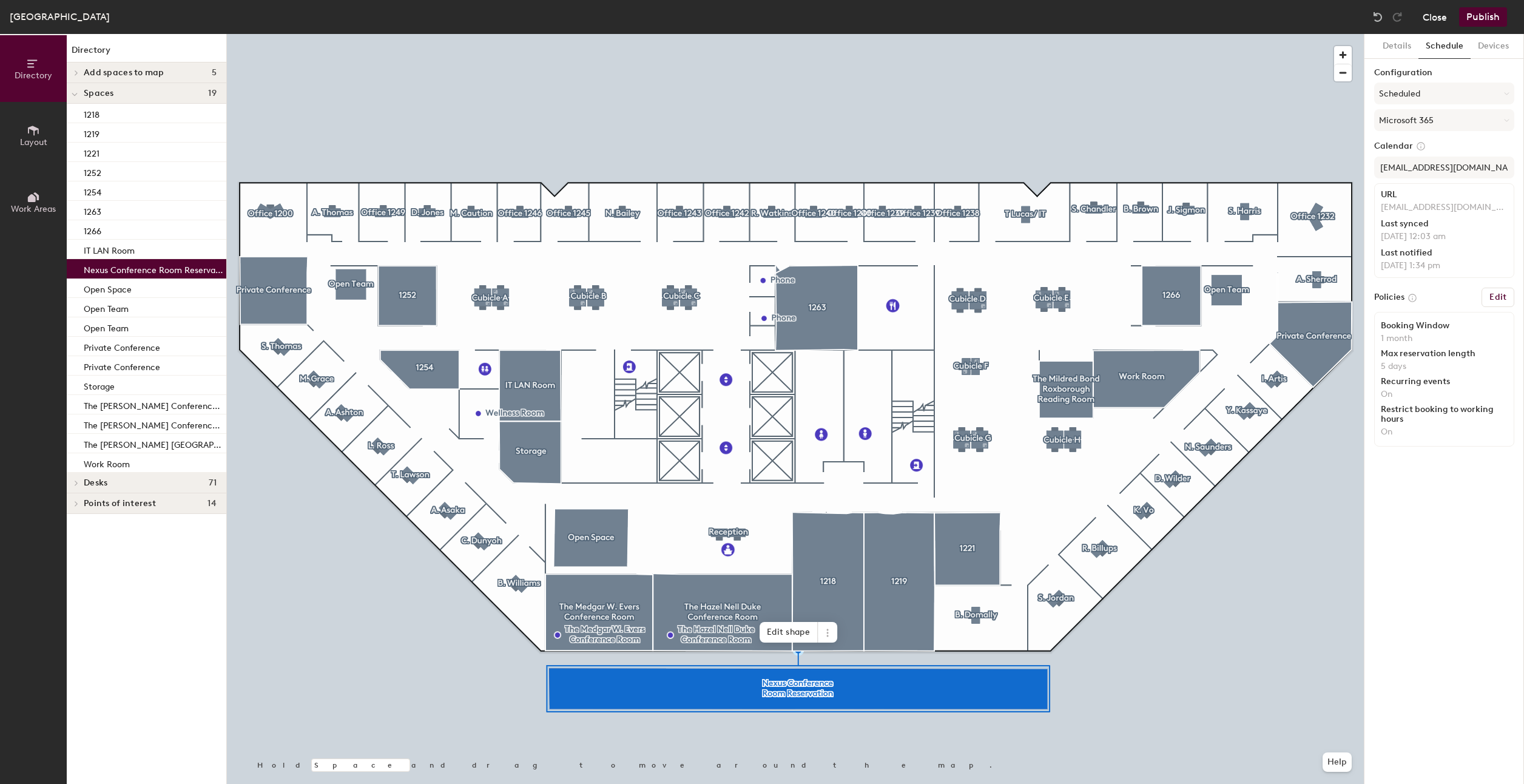
click at [1424, 18] on button "Close" at bounding box center [1435, 17] width 24 height 20
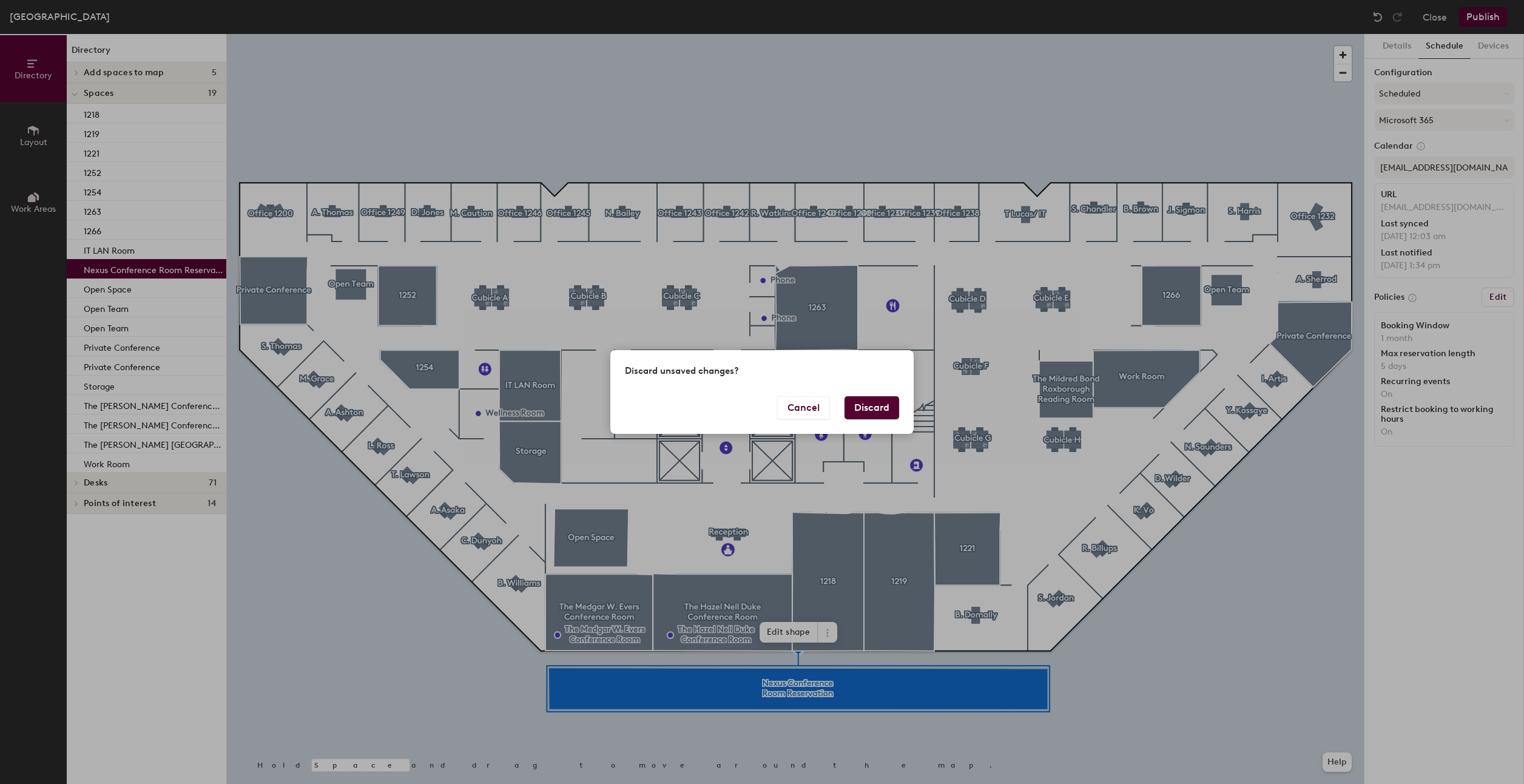
click at [859, 405] on button "Discard" at bounding box center [872, 407] width 55 height 23
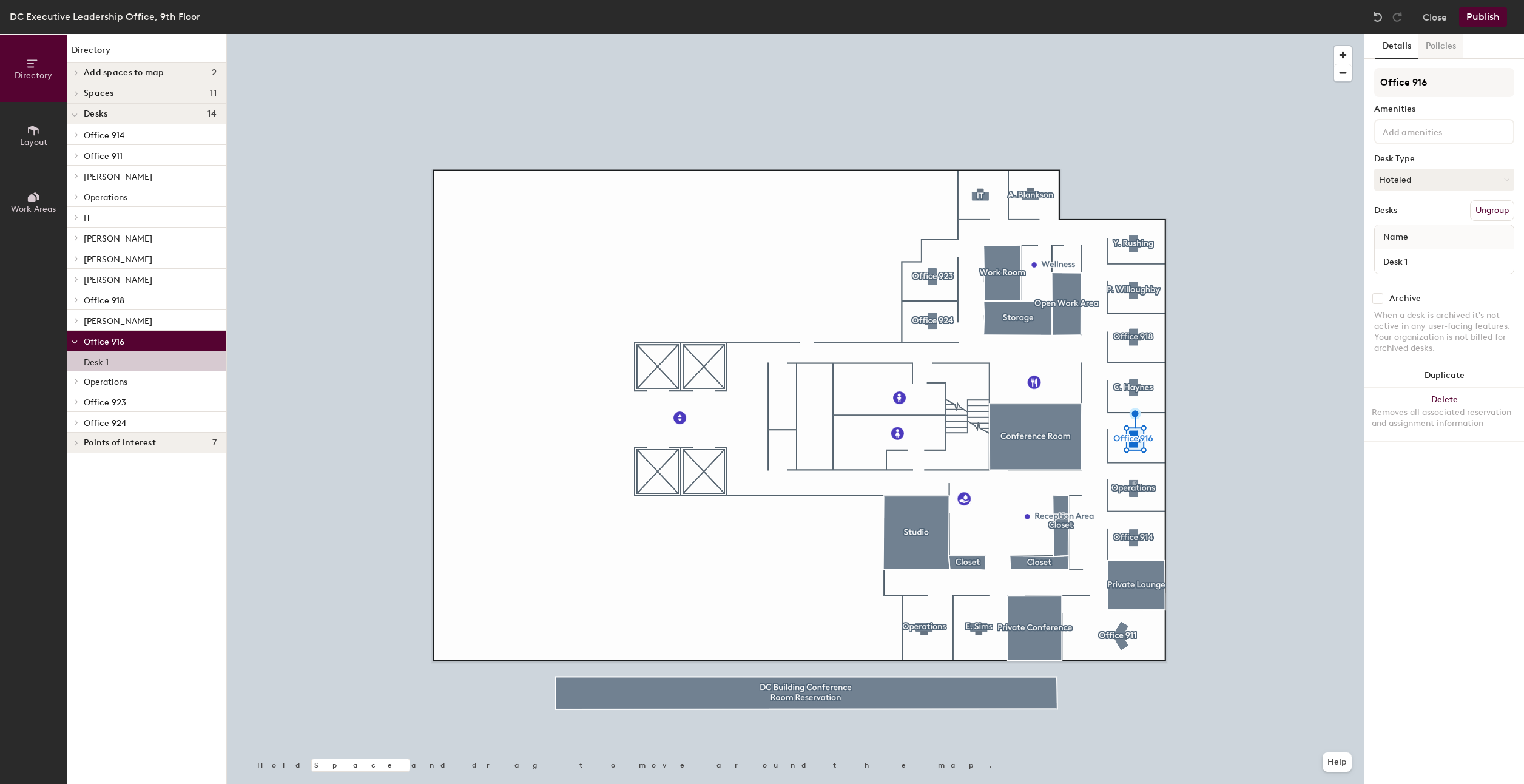
click at [1441, 44] on button "Policies" at bounding box center [1441, 46] width 45 height 25
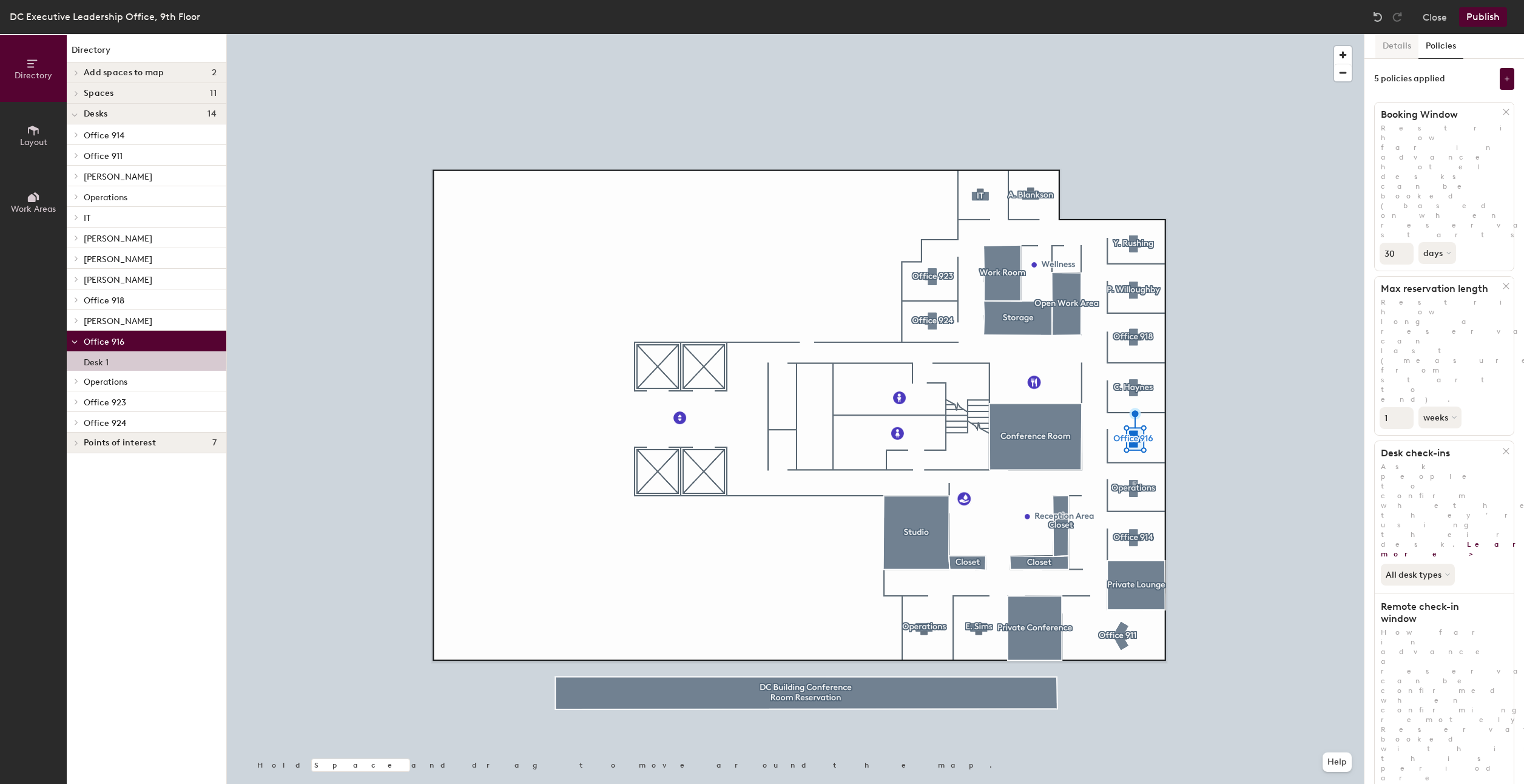
click at [1392, 46] on button "Details" at bounding box center [1397, 46] width 43 height 25
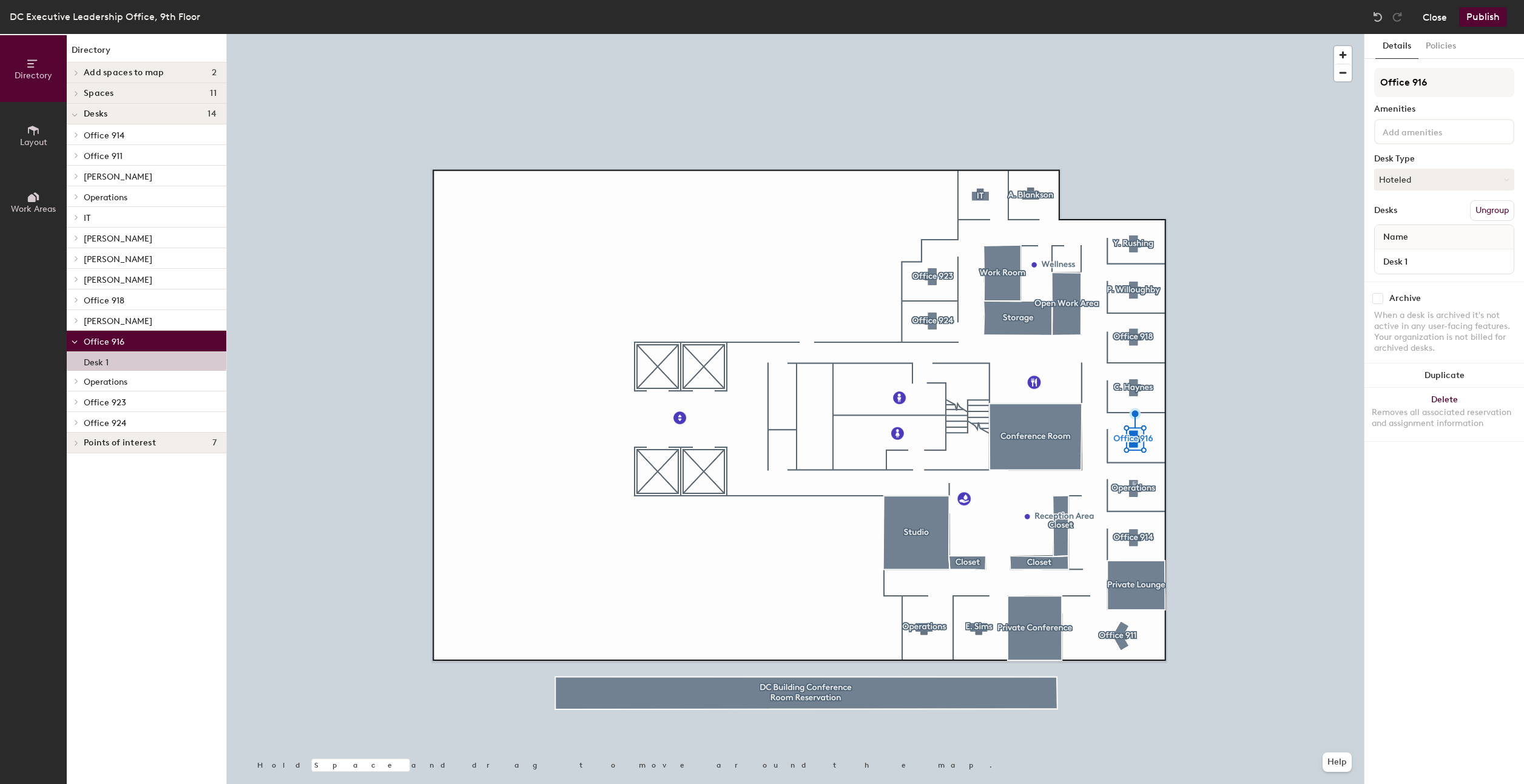
click at [1427, 15] on button "Close" at bounding box center [1435, 17] width 24 height 20
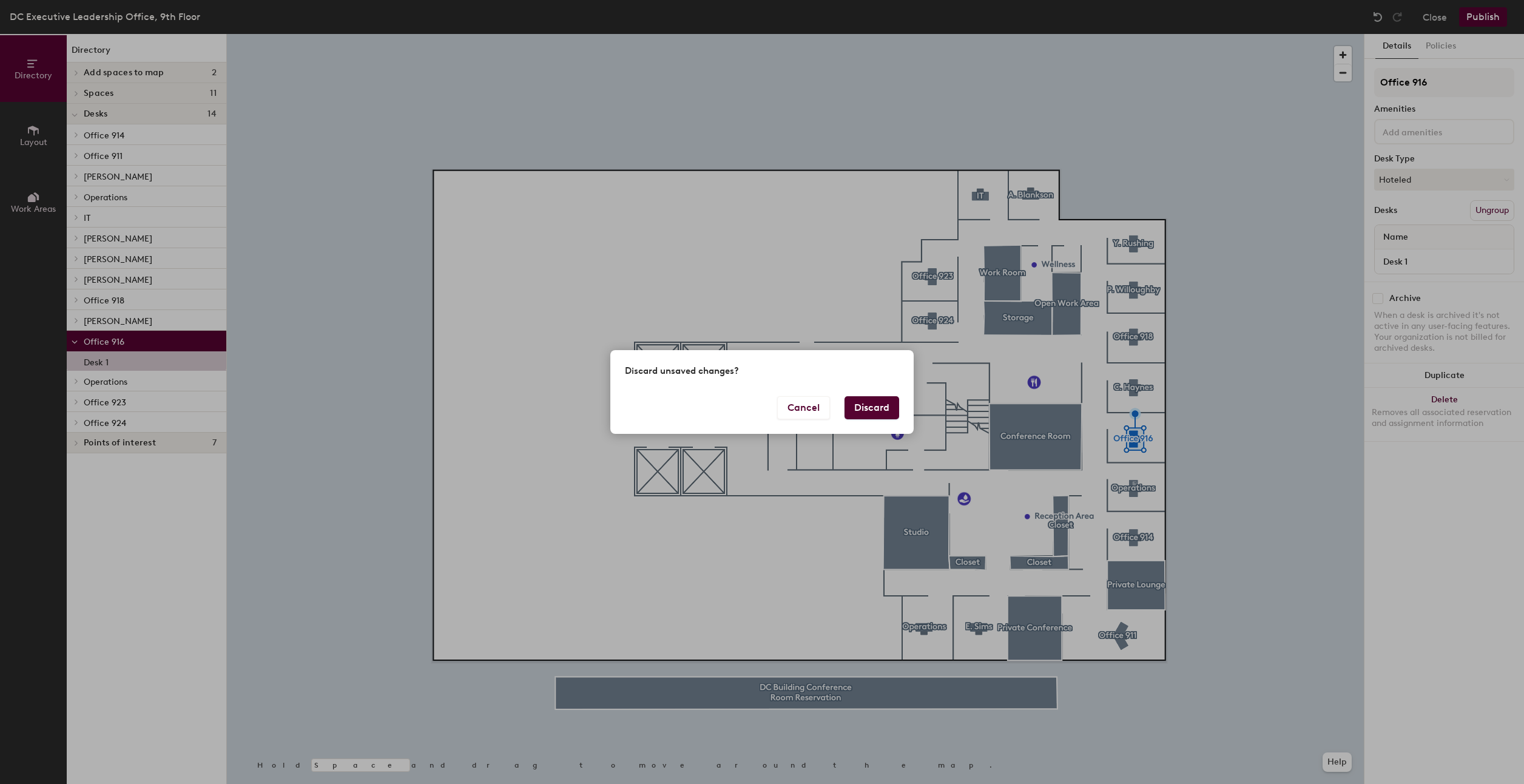
click at [860, 405] on button "Discard" at bounding box center [872, 407] width 55 height 23
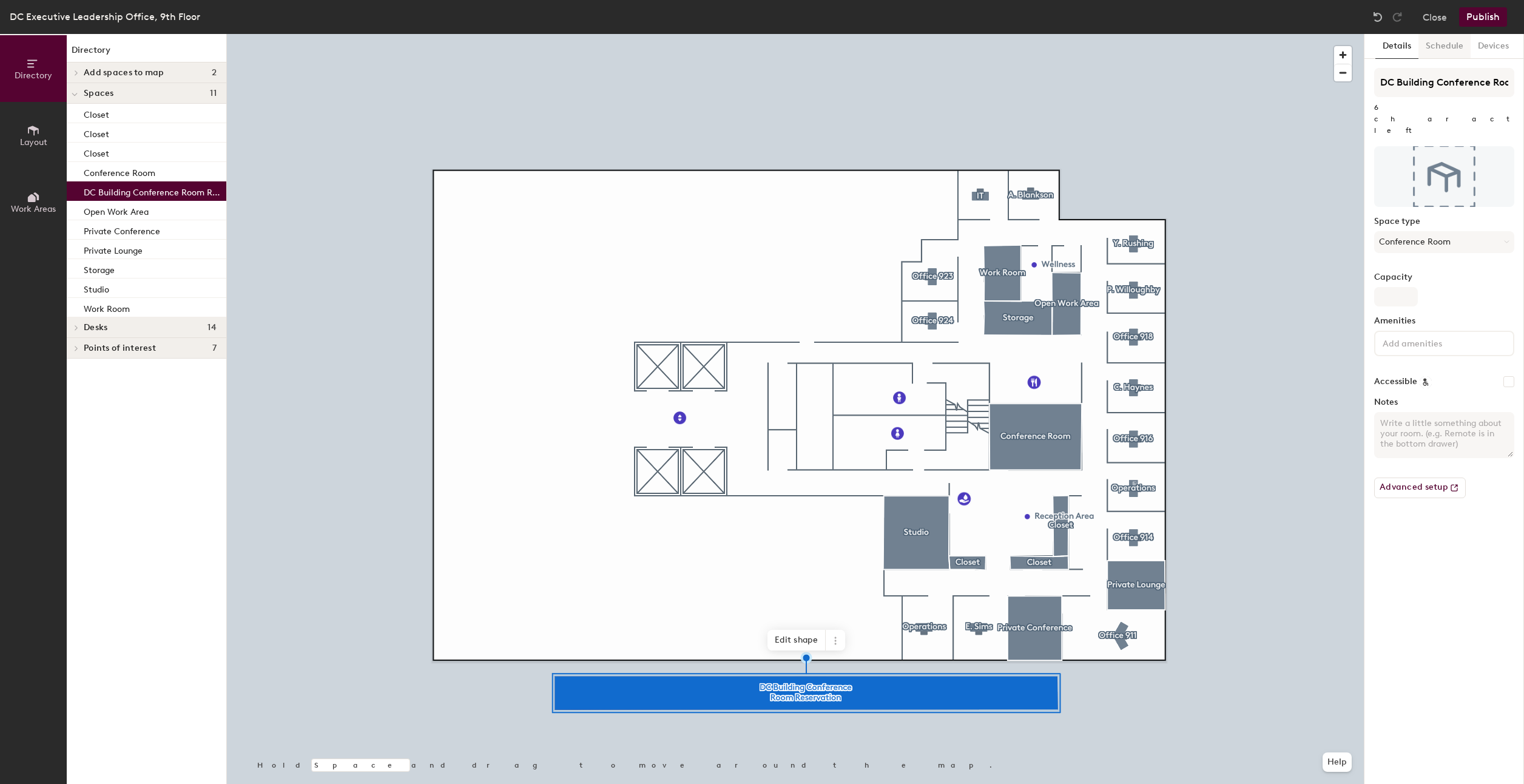
click at [1440, 43] on button "Schedule" at bounding box center [1444, 46] width 52 height 25
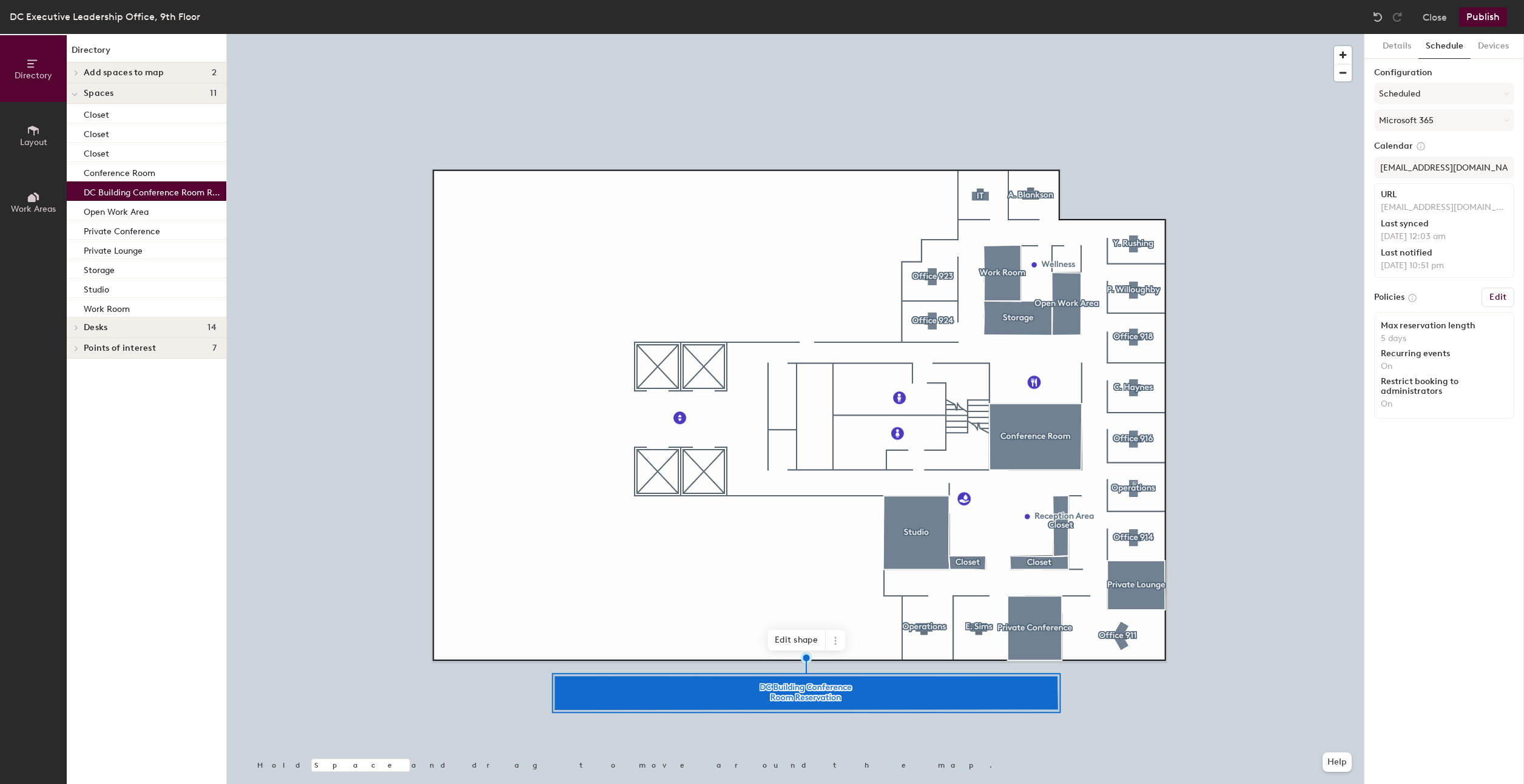
click at [1498, 299] on h6 "Edit" at bounding box center [1498, 297] width 17 height 10
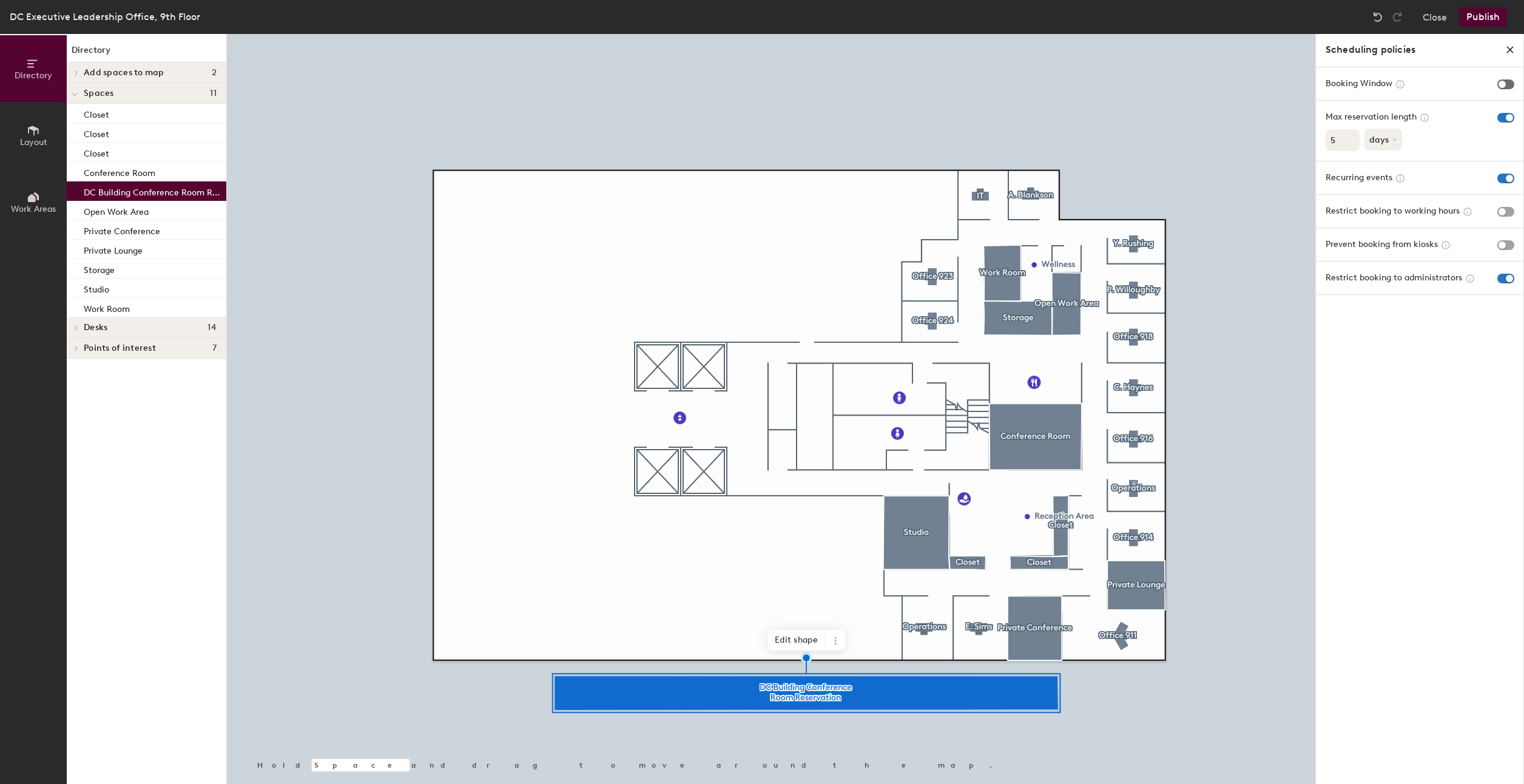
click at [1507, 80] on span "button" at bounding box center [1506, 84] width 17 height 10
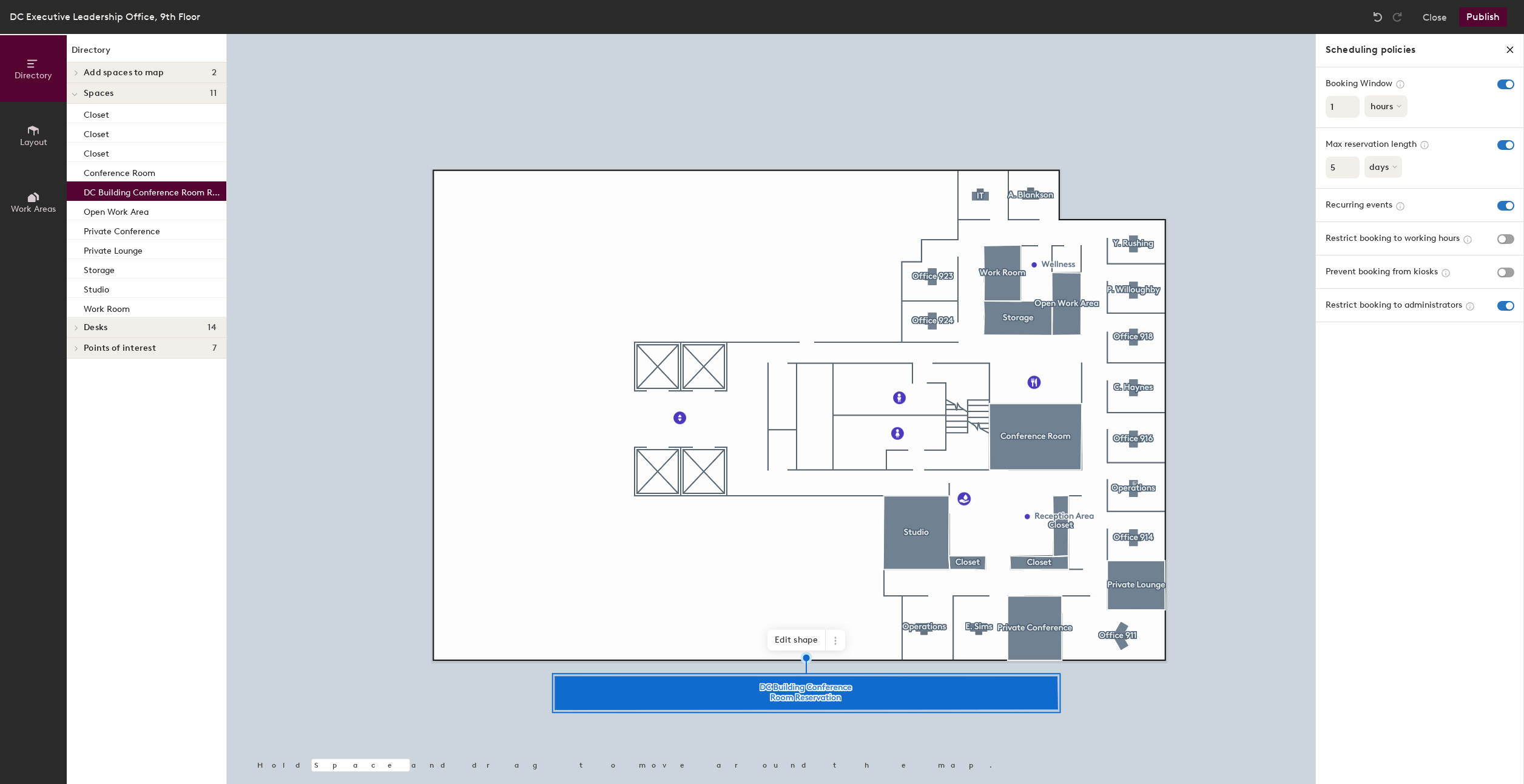
click at [1392, 104] on button "hours" at bounding box center [1386, 106] width 43 height 22
click at [1390, 172] on div "days" at bounding box center [1389, 170] width 47 height 18
click at [1341, 109] on input "1" at bounding box center [1342, 106] width 34 height 22
type input "45"
click at [1477, 19] on button "Publish" at bounding box center [1483, 17] width 48 height 20
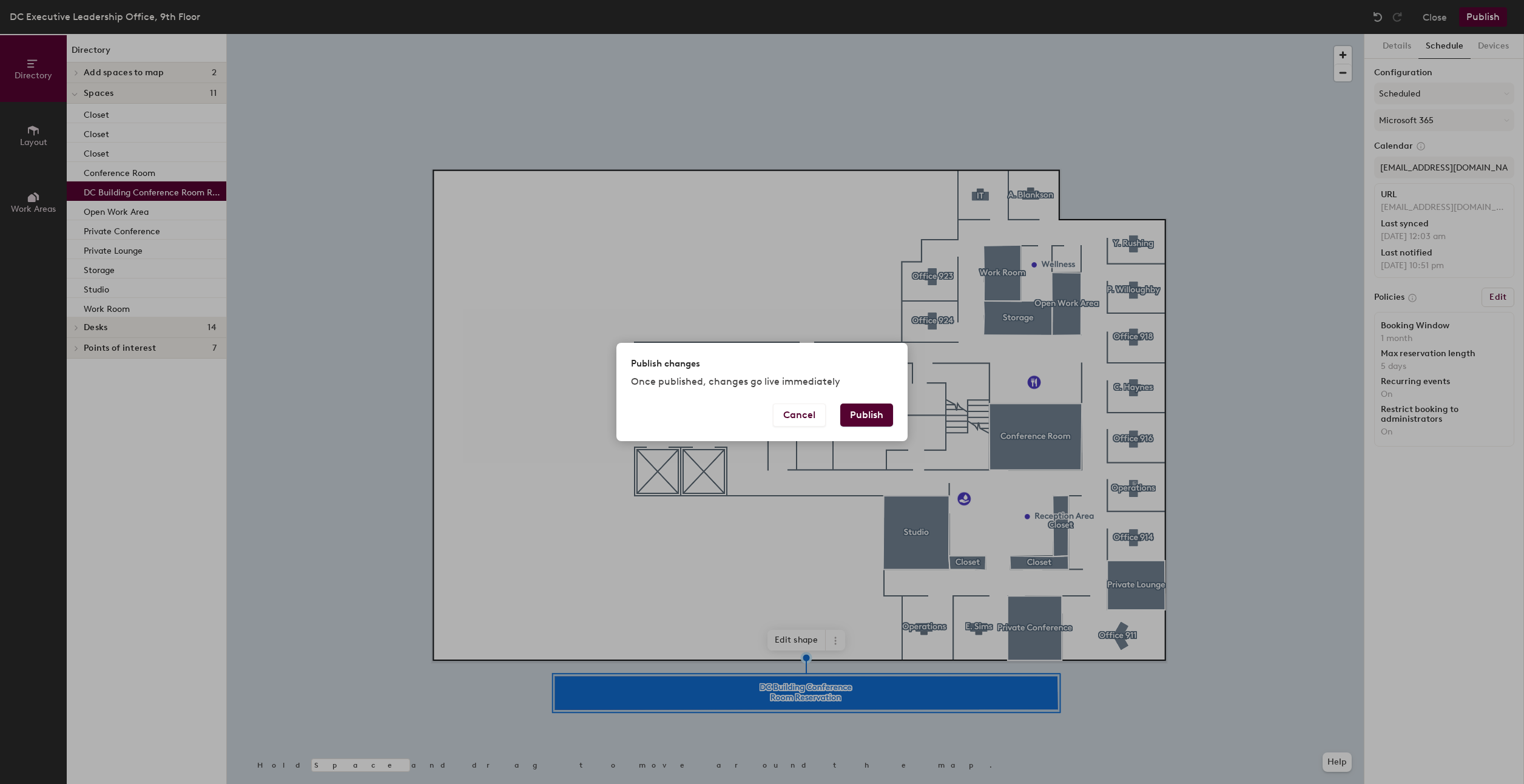
click at [870, 418] on button "Publish" at bounding box center [867, 415] width 53 height 23
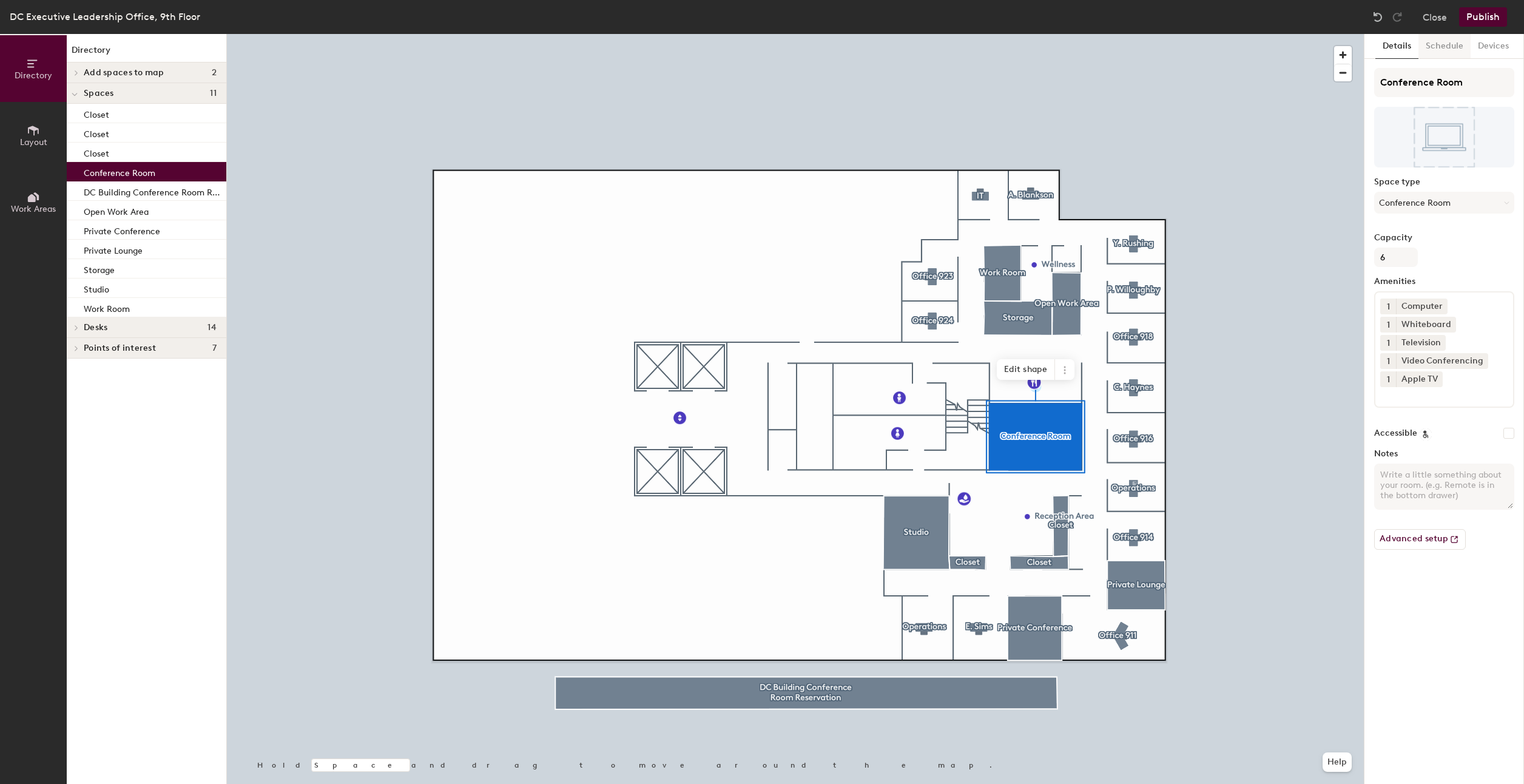
click at [1440, 47] on button "Schedule" at bounding box center [1444, 46] width 52 height 25
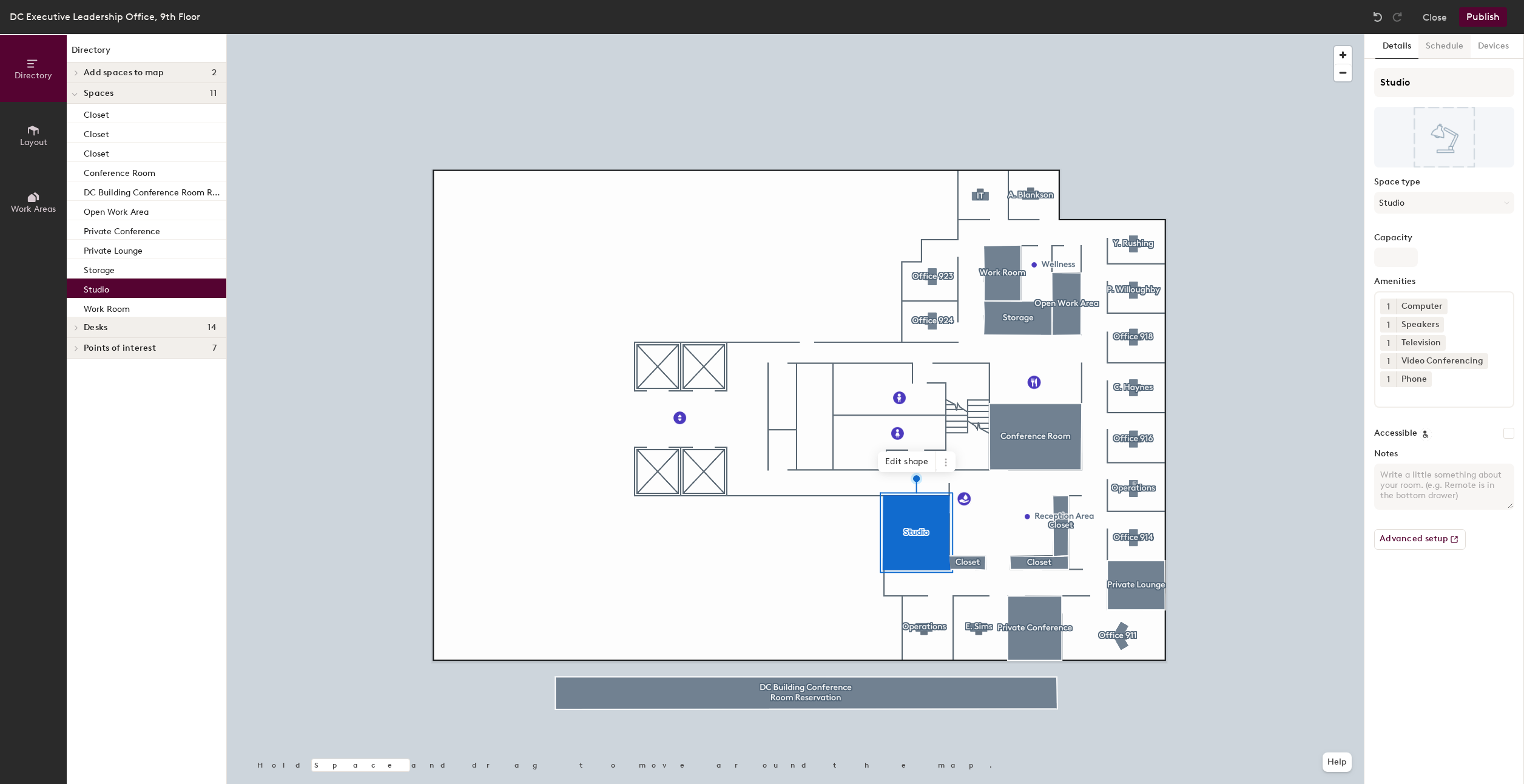
click at [1437, 44] on button "Schedule" at bounding box center [1444, 46] width 52 height 25
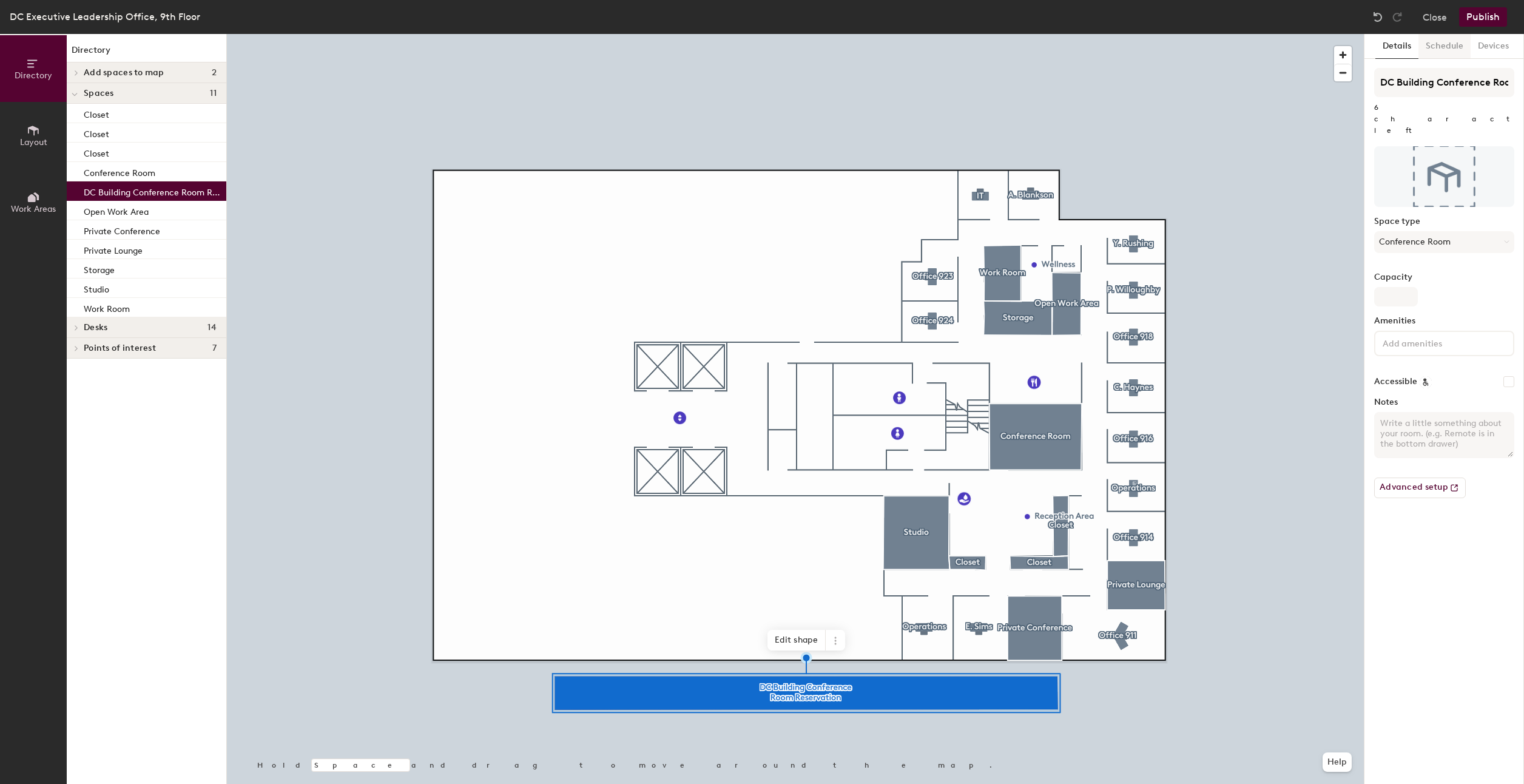
click at [1435, 44] on button "Schedule" at bounding box center [1444, 46] width 52 height 25
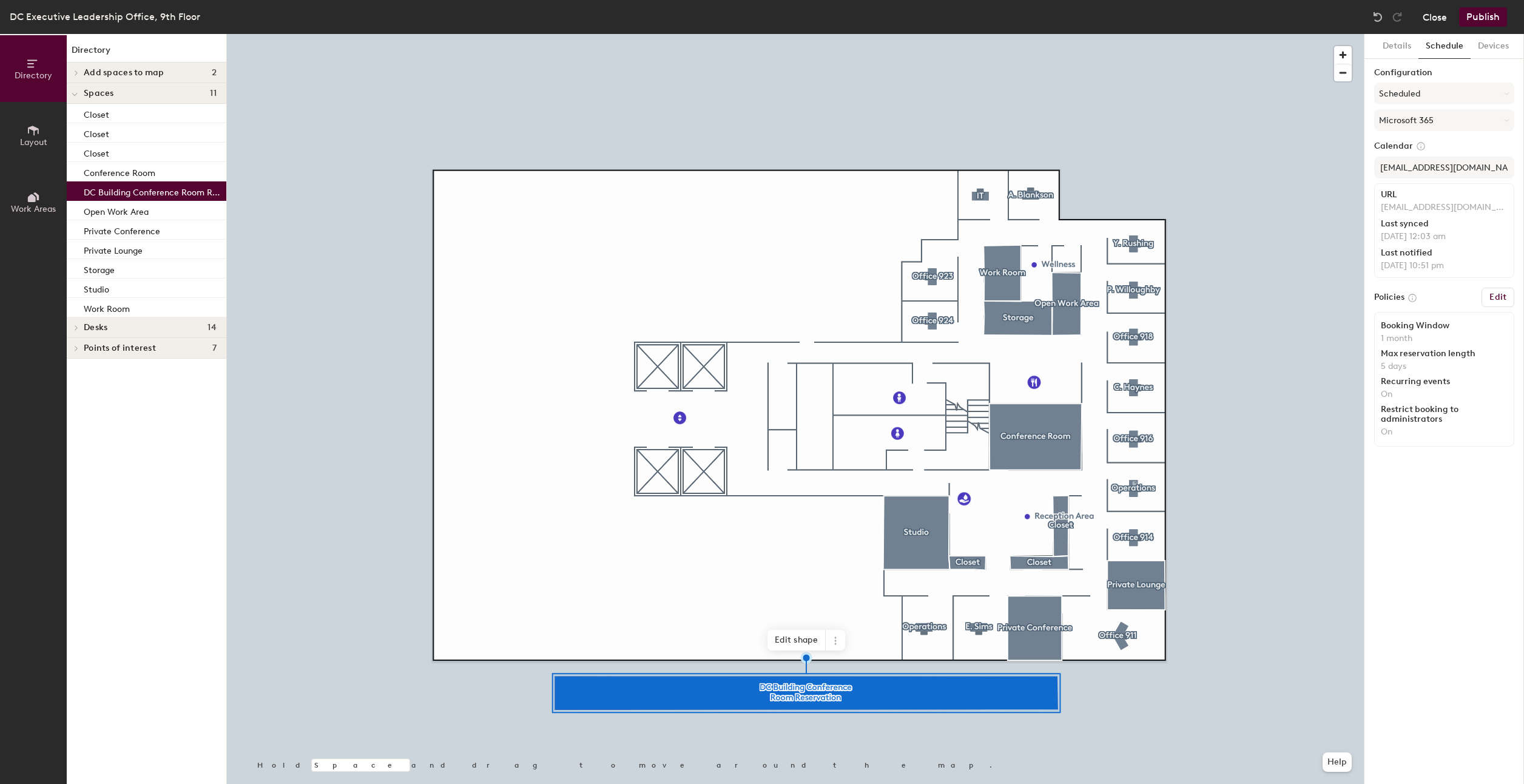
click at [1426, 18] on button "Close" at bounding box center [1435, 17] width 24 height 20
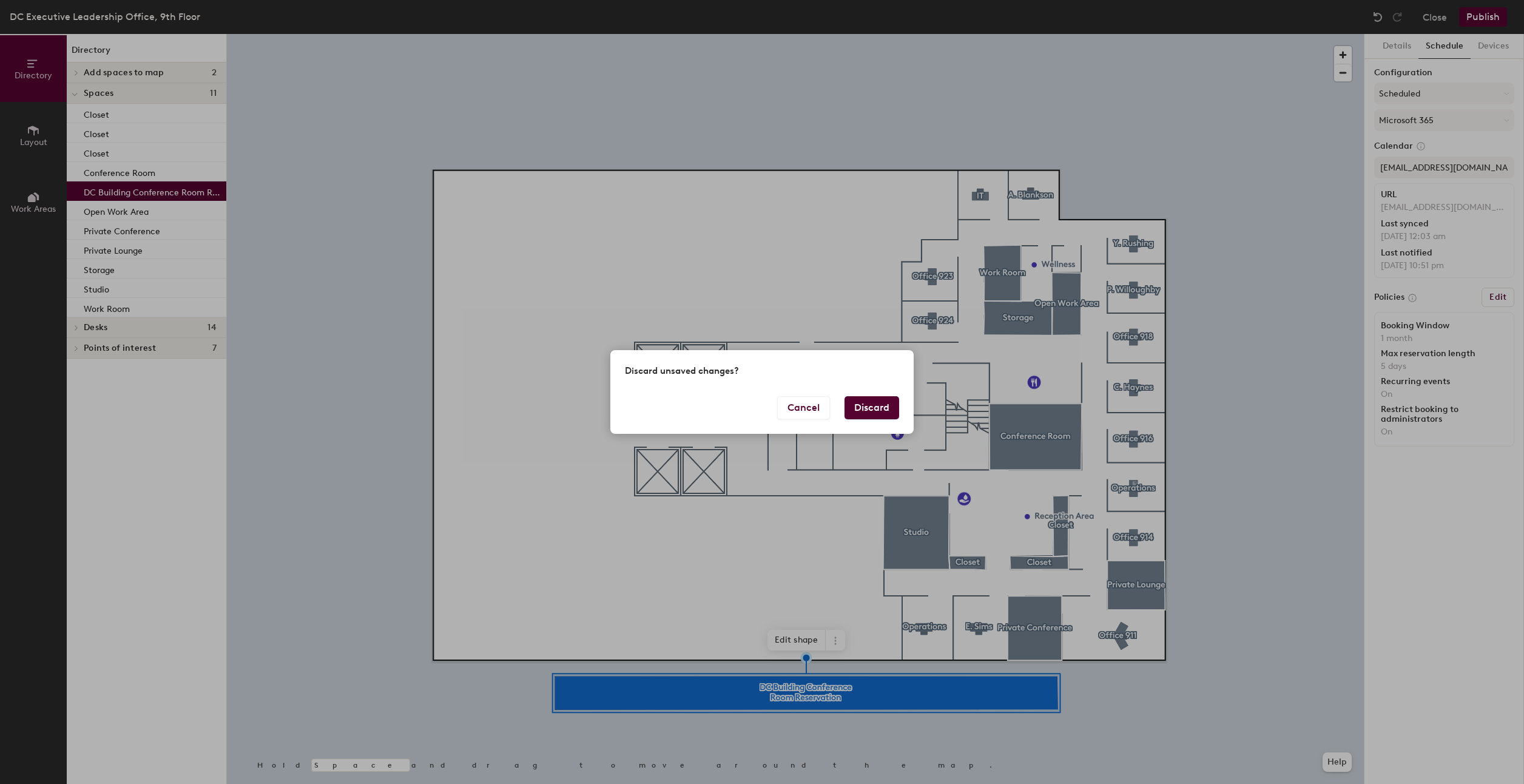
click at [879, 417] on button "Discard" at bounding box center [872, 407] width 55 height 23
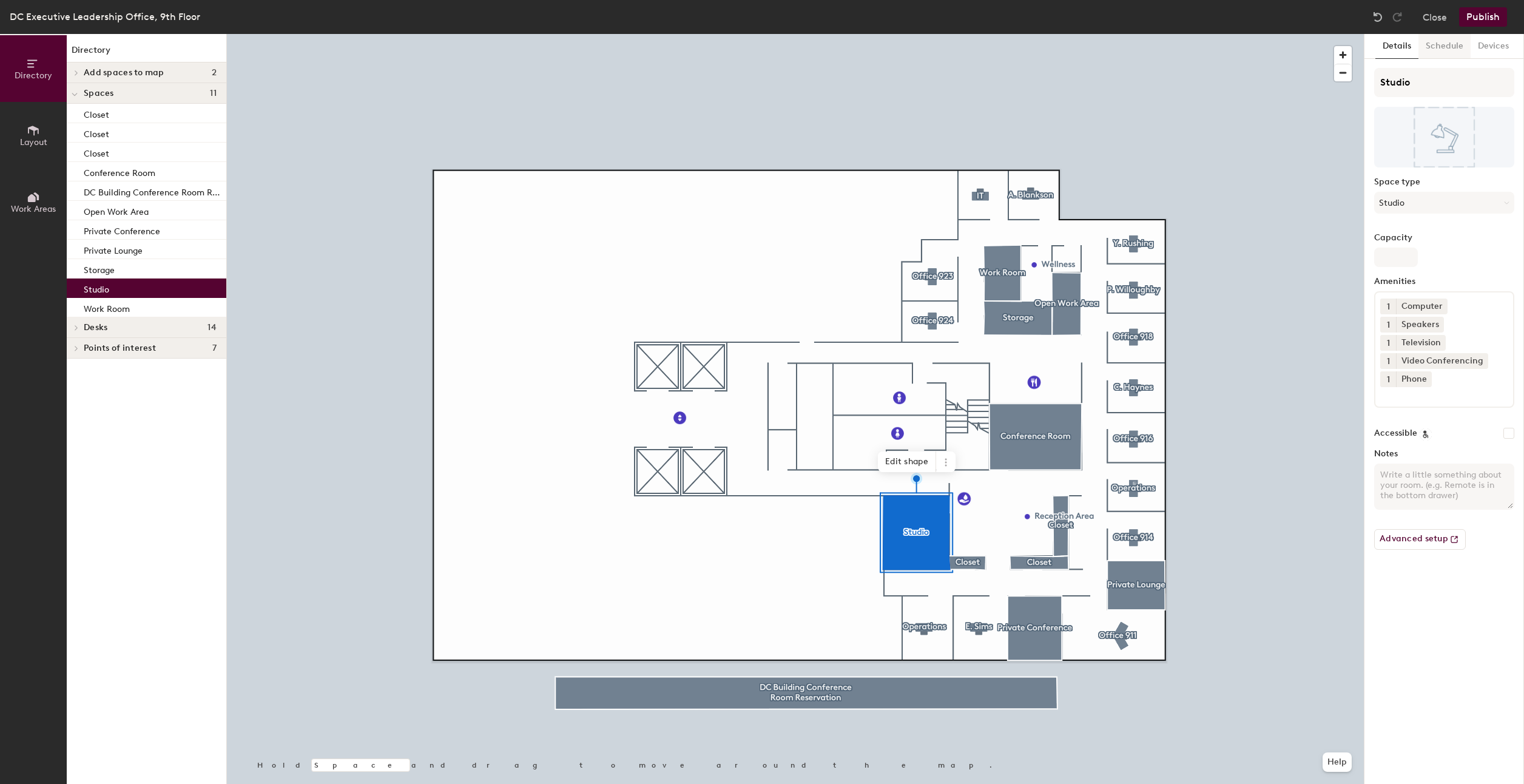
click at [1454, 47] on button "Schedule" at bounding box center [1444, 46] width 52 height 25
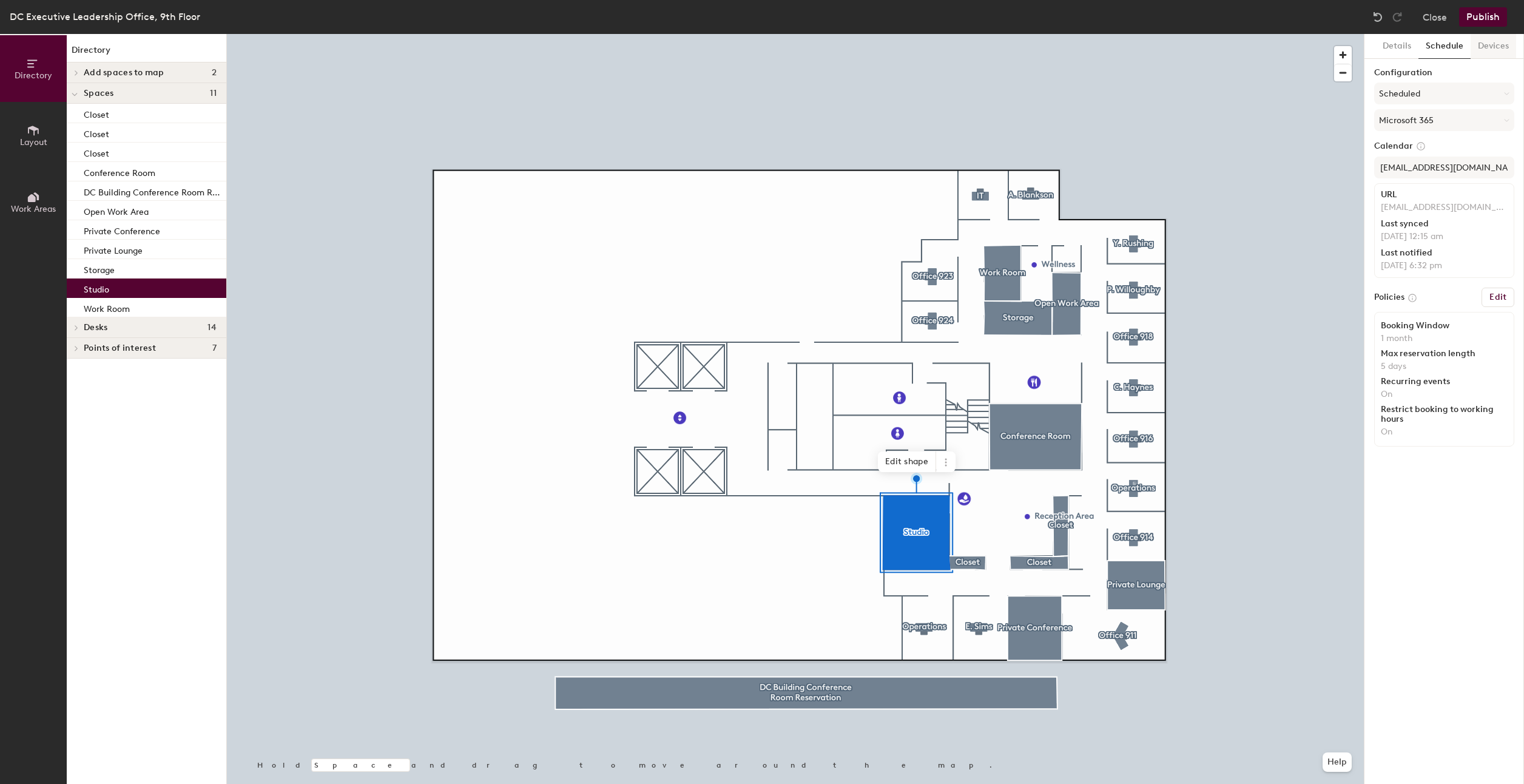
click at [1480, 42] on button "Devices" at bounding box center [1493, 46] width 46 height 25
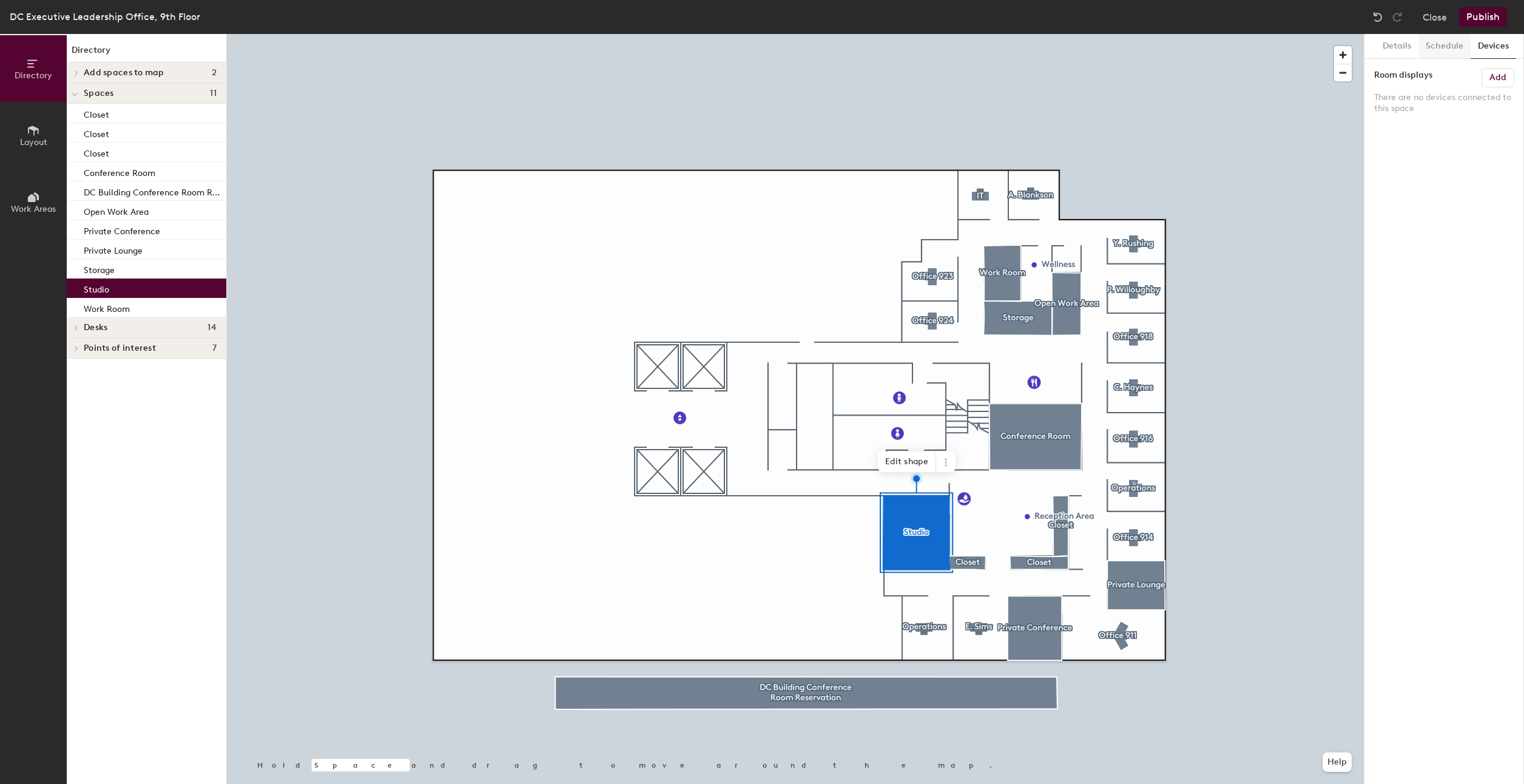
click at [1444, 44] on button "Schedule" at bounding box center [1444, 46] width 52 height 25
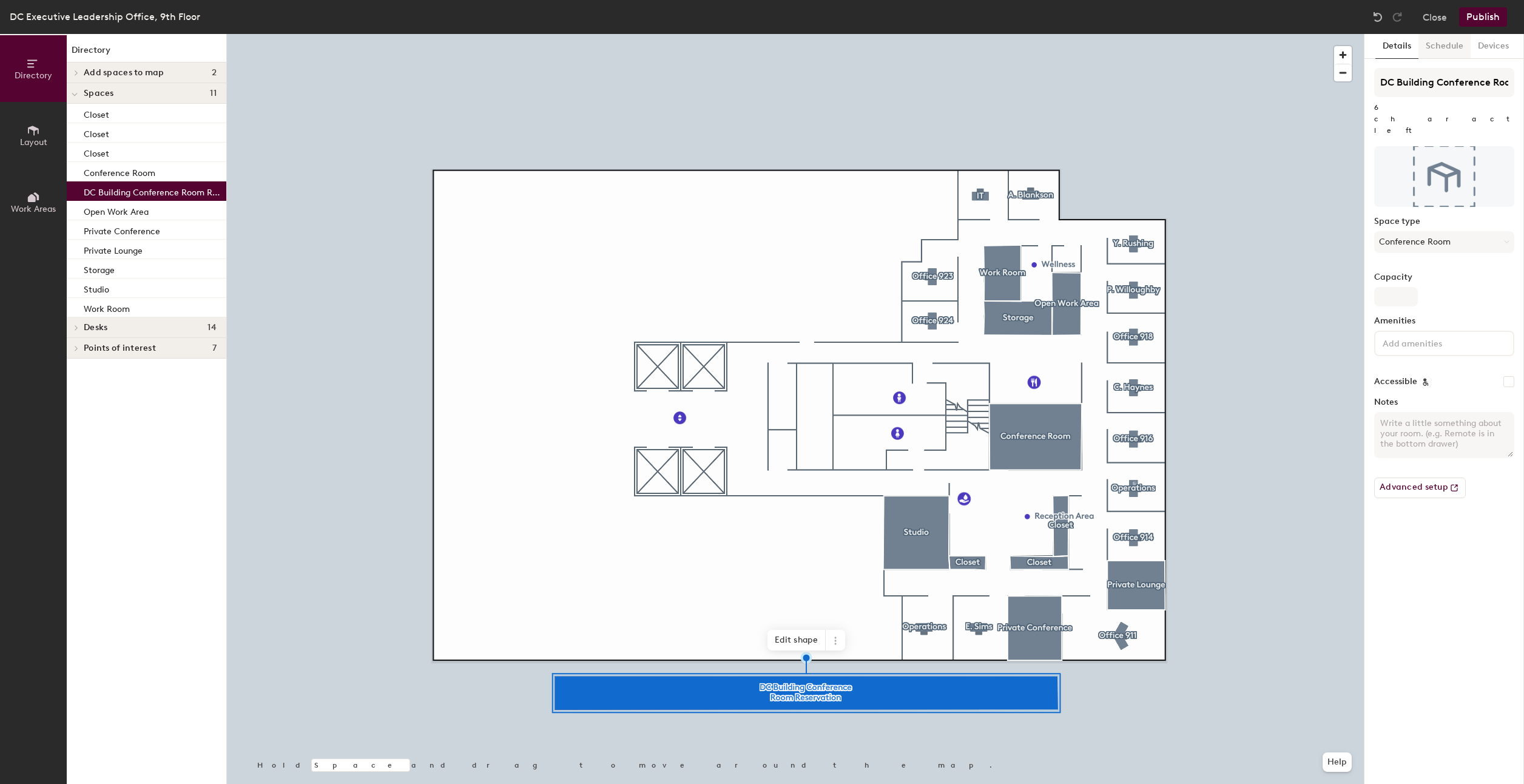
click at [1453, 44] on button "Schedule" at bounding box center [1444, 46] width 52 height 25
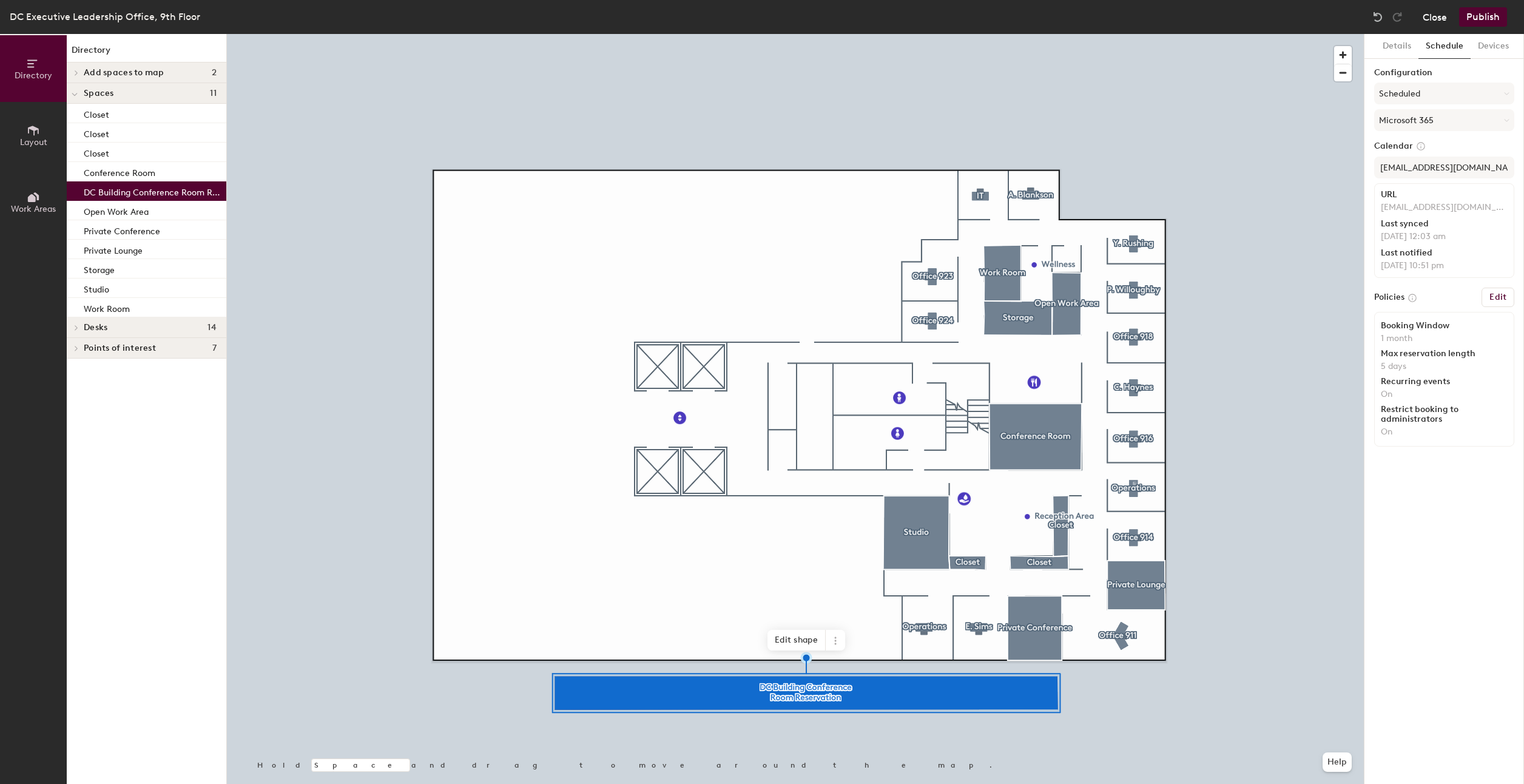
click at [1430, 15] on button "Close" at bounding box center [1435, 17] width 24 height 20
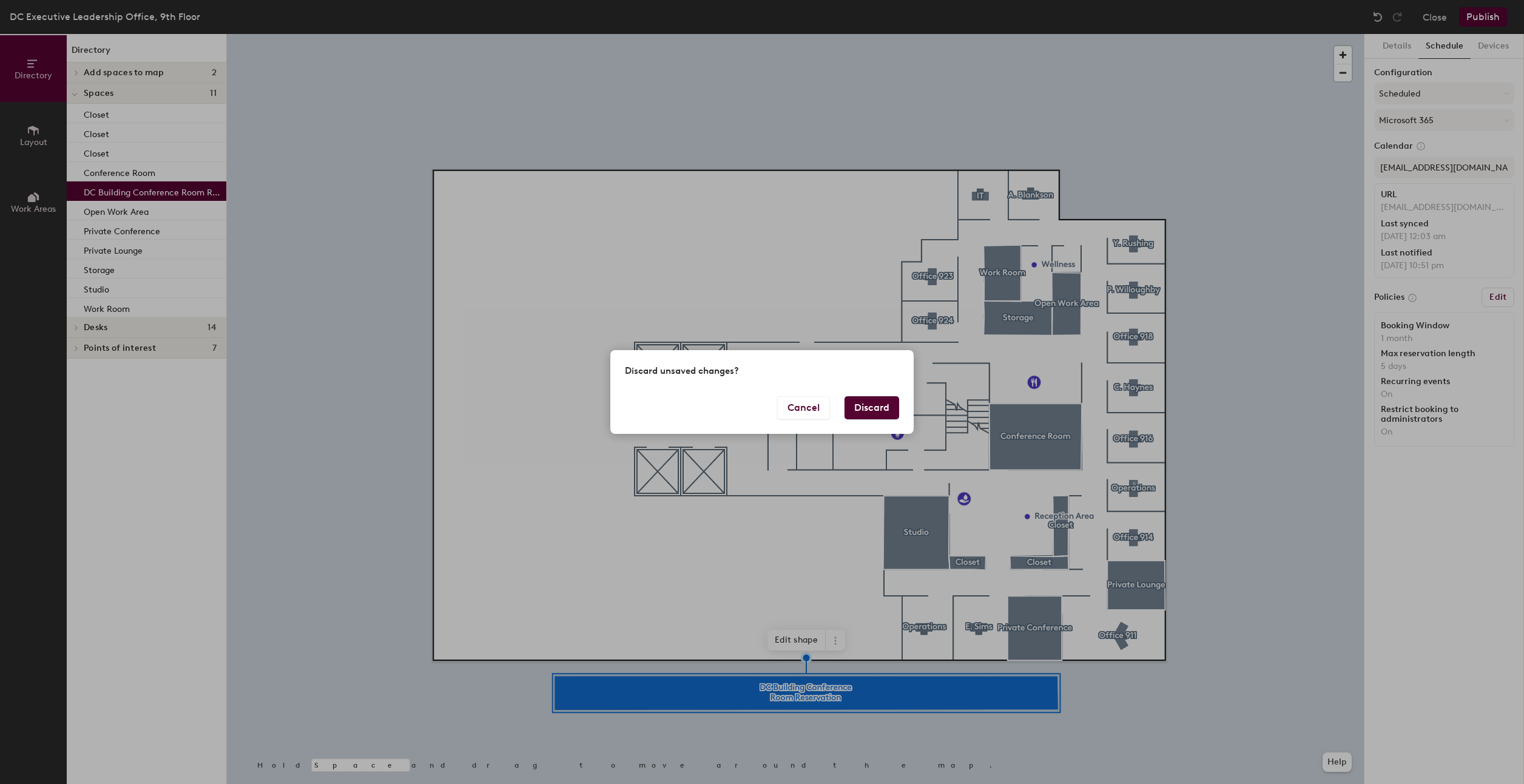
click at [873, 407] on button "Discard" at bounding box center [872, 407] width 55 height 23
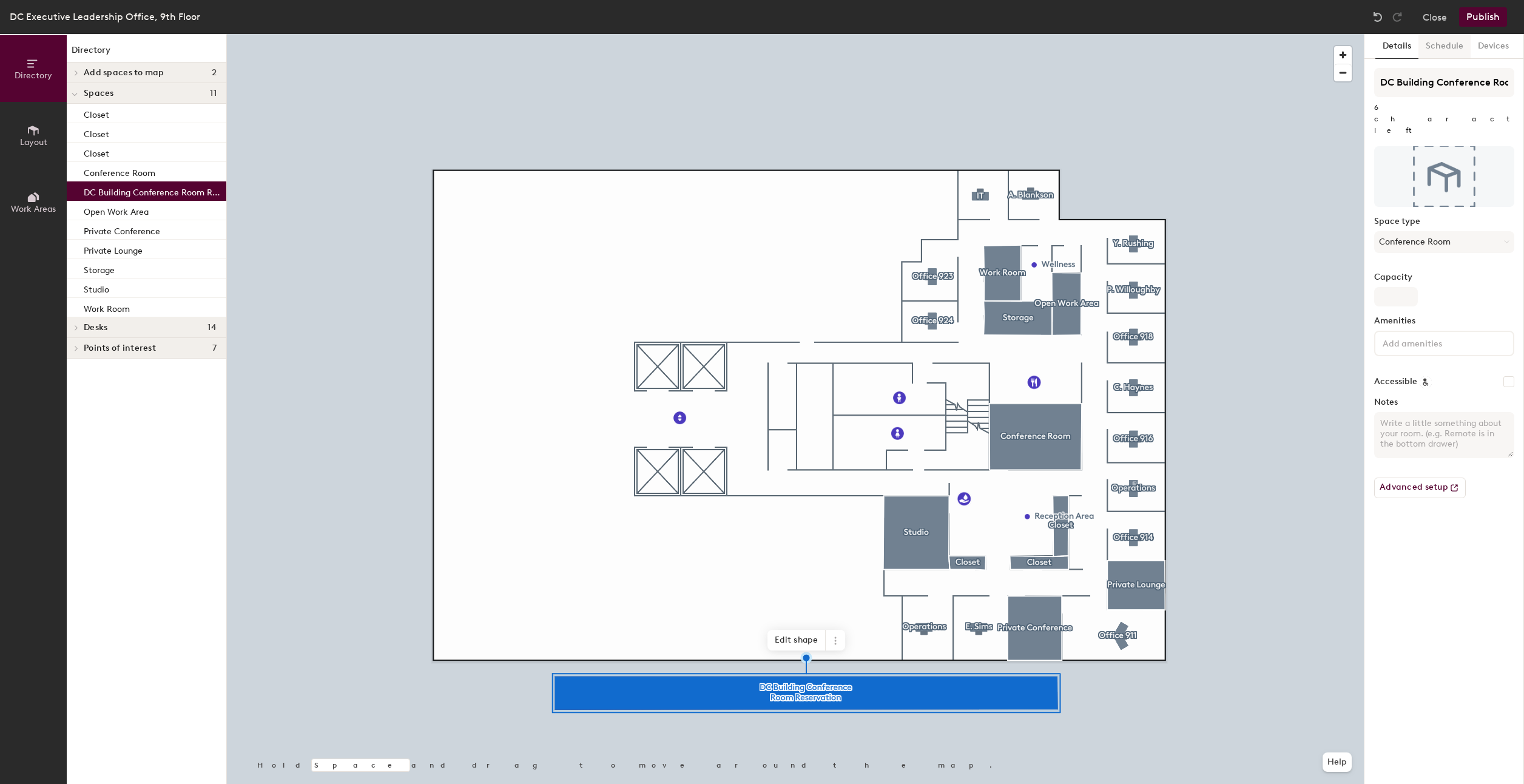
click at [1442, 44] on button "Schedule" at bounding box center [1444, 46] width 52 height 25
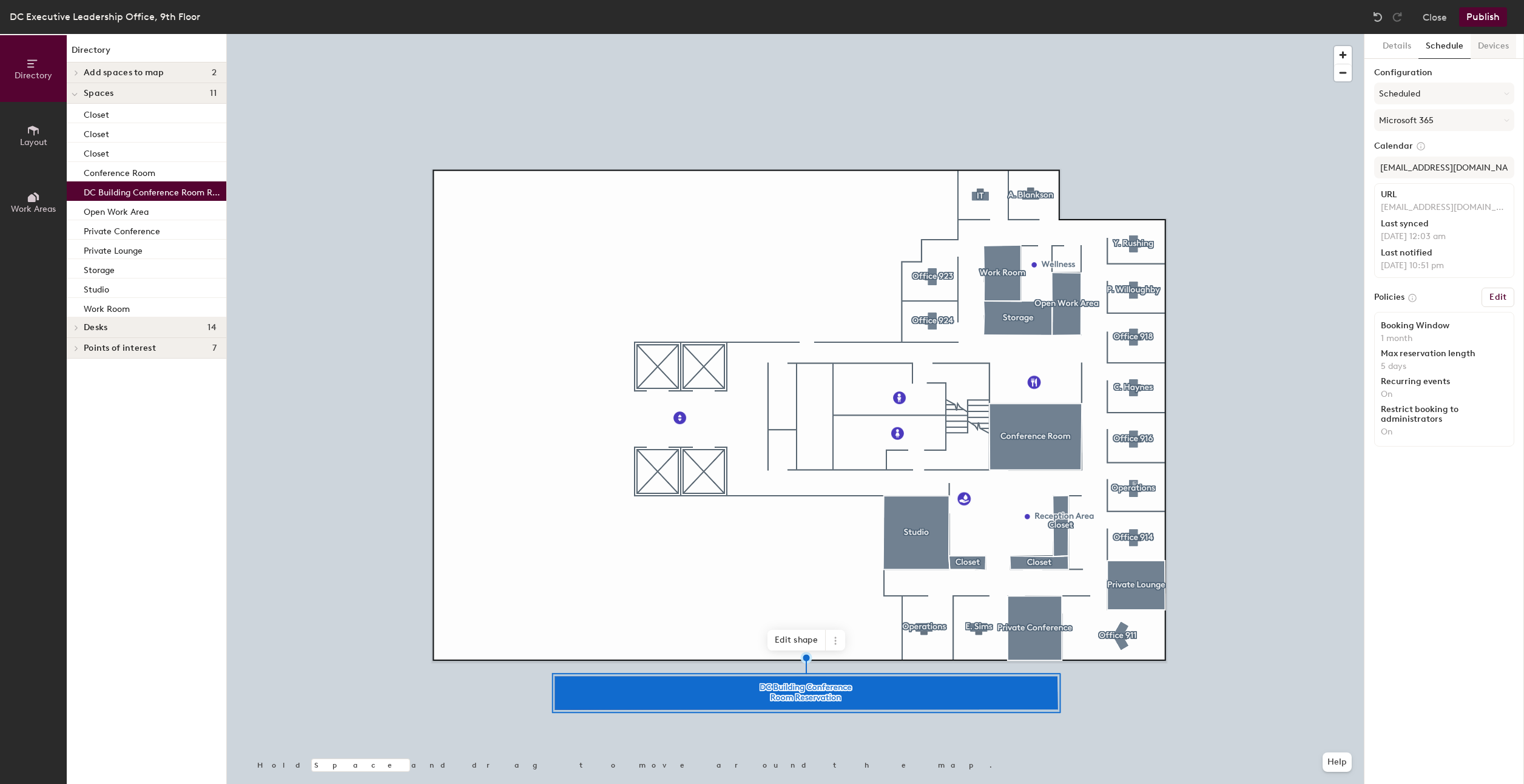
click at [1480, 44] on button "Devices" at bounding box center [1493, 46] width 46 height 25
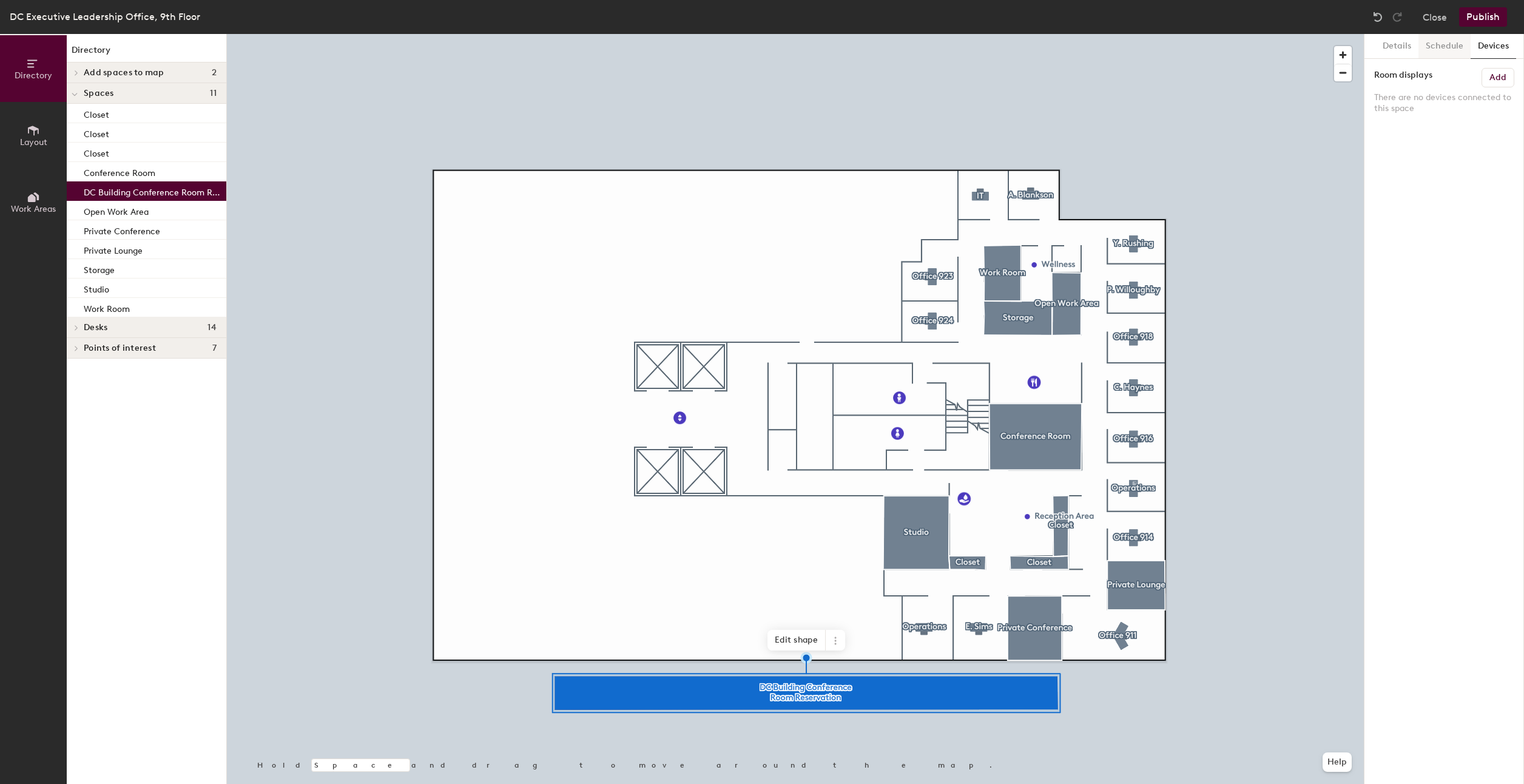
click at [1444, 46] on button "Schedule" at bounding box center [1444, 46] width 52 height 25
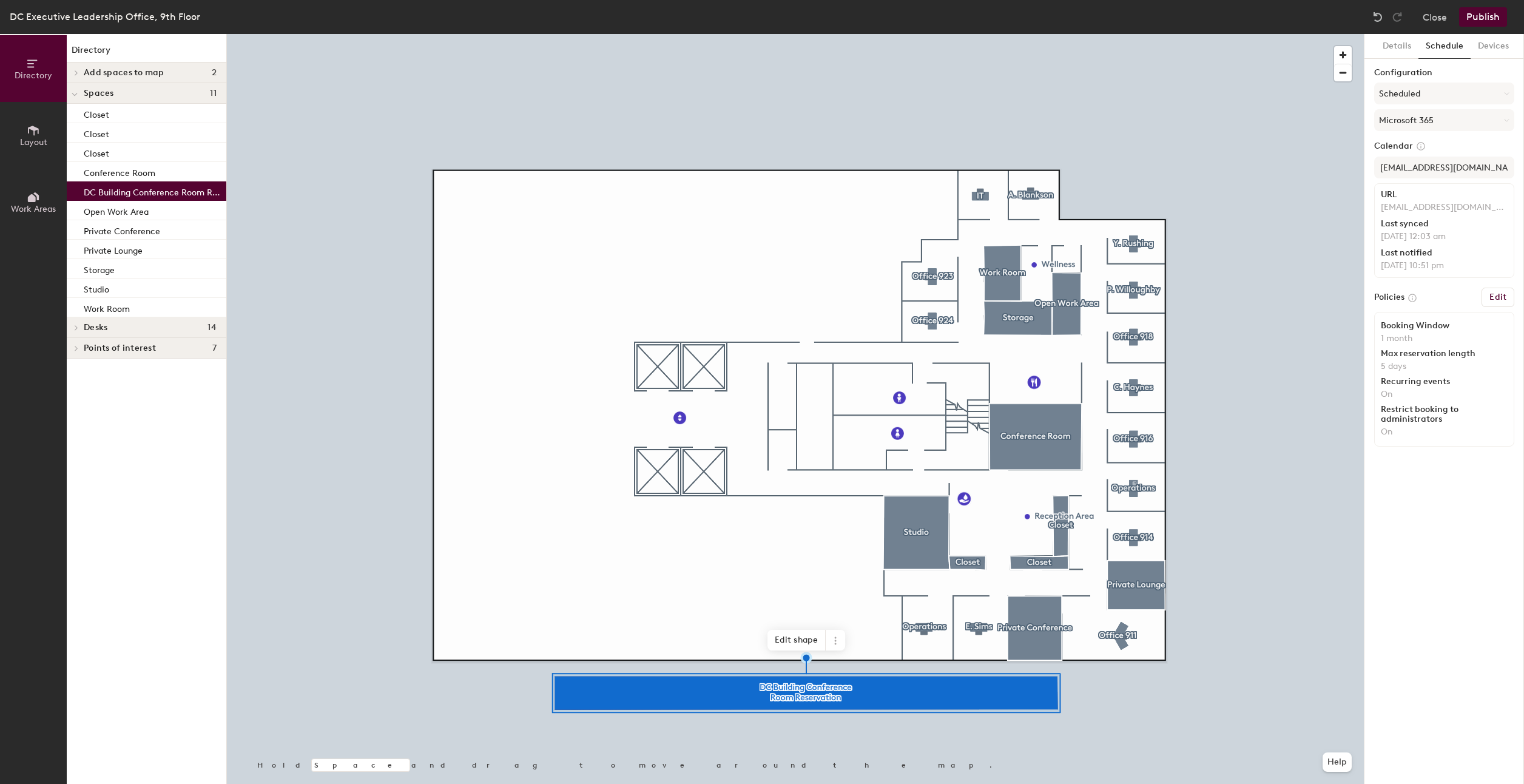
click at [1496, 300] on h6 "Edit" at bounding box center [1498, 297] width 17 height 10
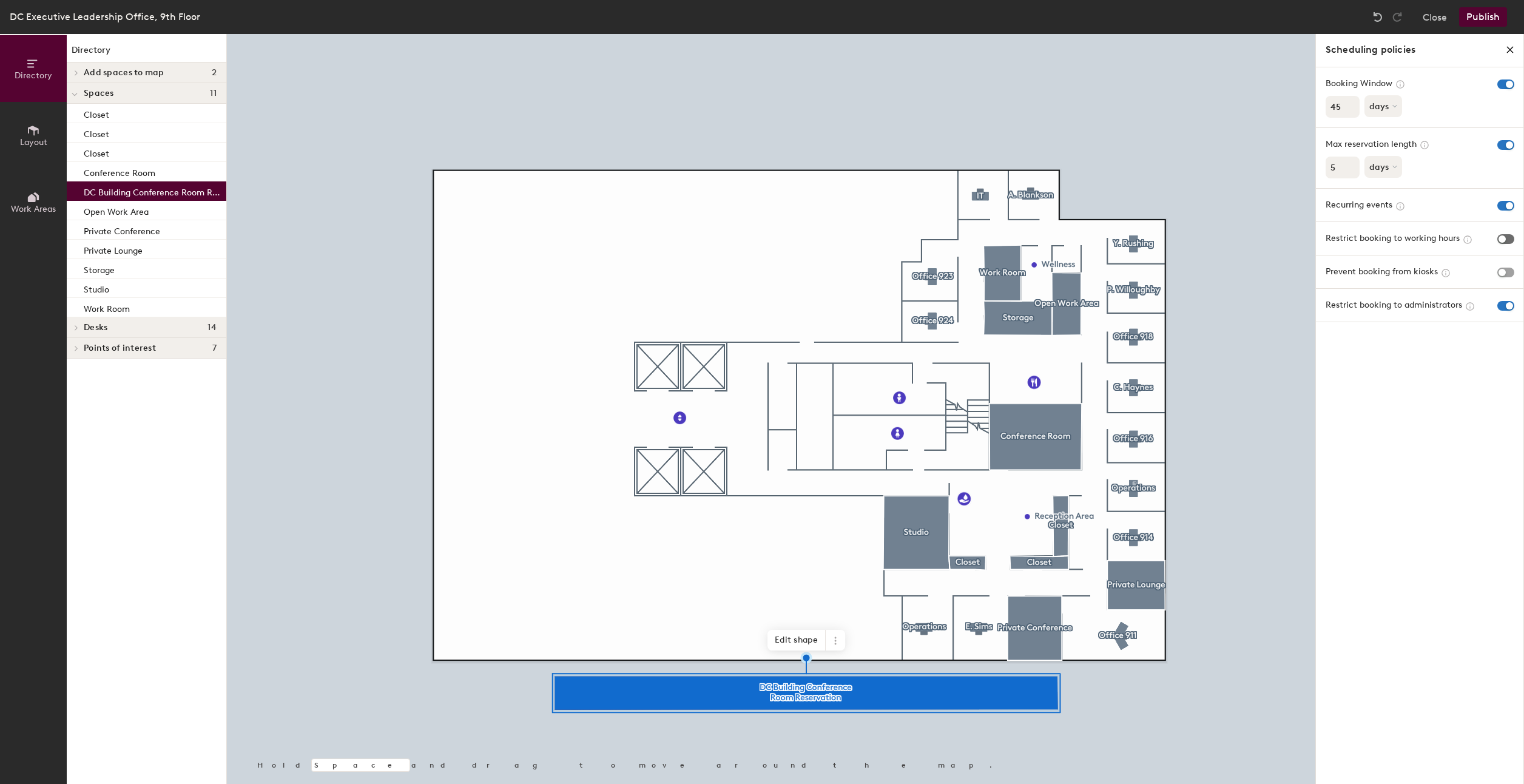
click at [1509, 235] on span "button" at bounding box center [1506, 239] width 17 height 10
click at [1509, 307] on span "button" at bounding box center [1506, 306] width 17 height 10
click at [1418, 481] on div "Scheduling policies Booking Window 45 days Max reservation length 5 days Recurr…" at bounding box center [1420, 408] width 209 height 750
click at [1489, 8] on button "Publish" at bounding box center [1483, 17] width 48 height 20
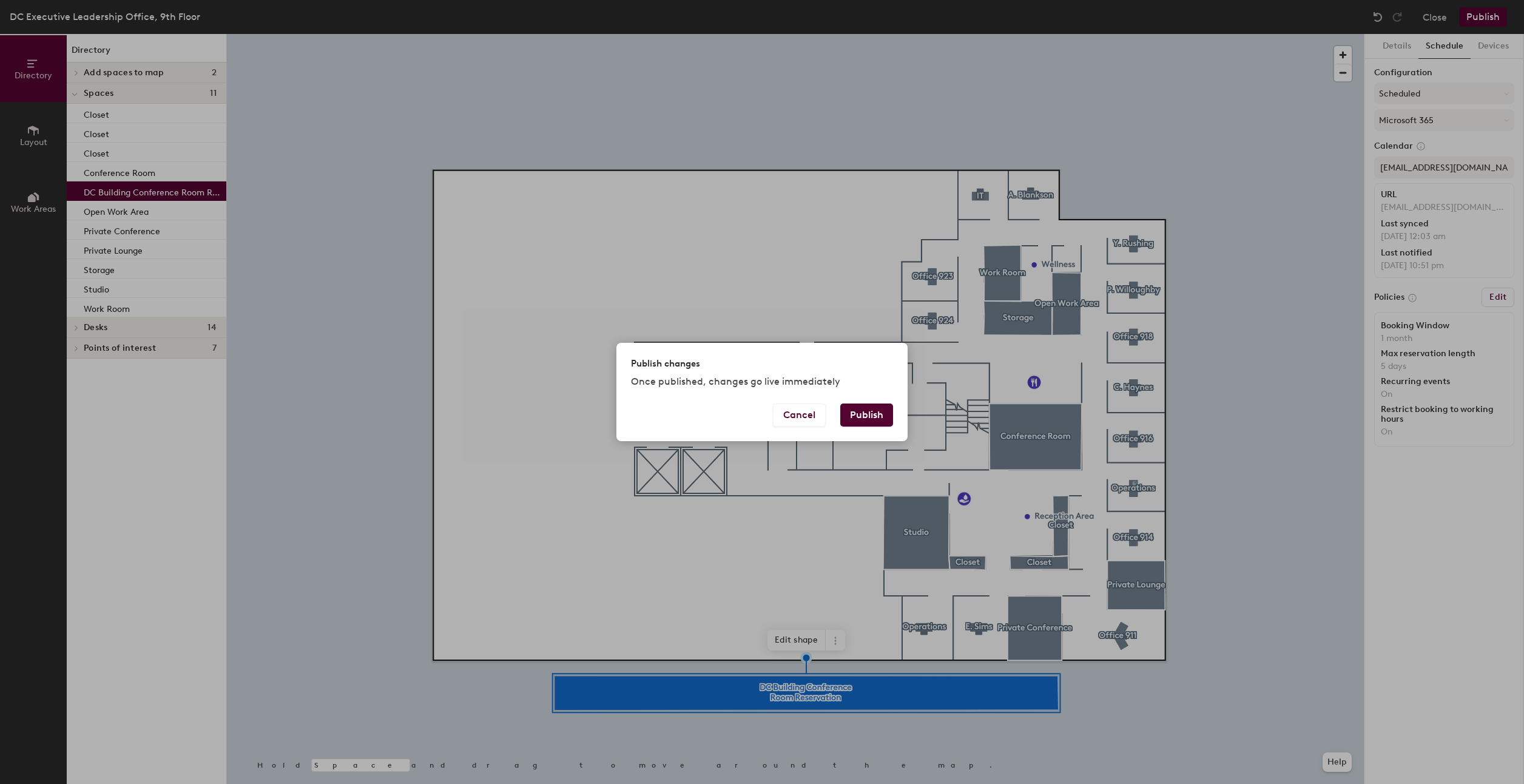
click at [860, 411] on button "Publish" at bounding box center [867, 415] width 53 height 23
